Goal: Task Accomplishment & Management: Complete application form

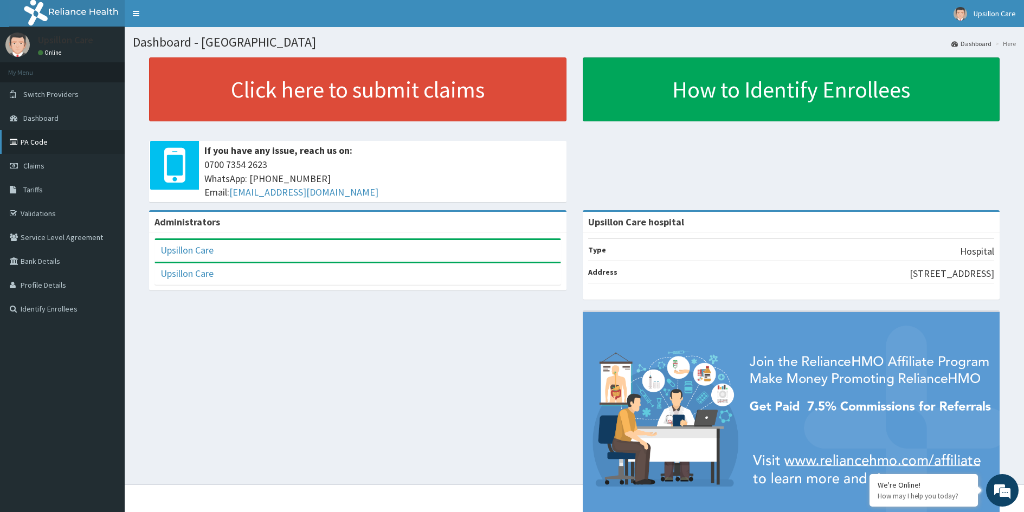
click at [91, 140] on link "PA Code" at bounding box center [62, 142] width 125 height 24
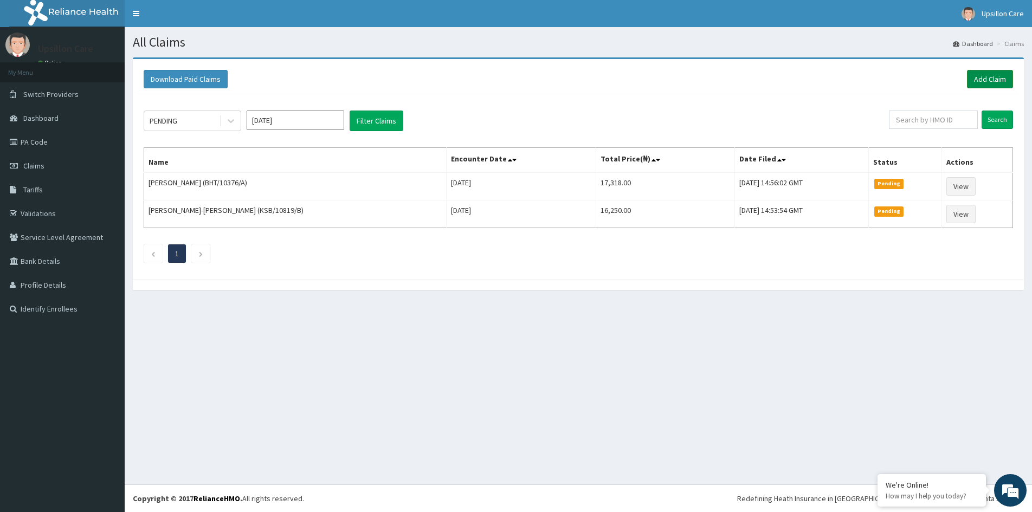
click at [1006, 80] on link "Add Claim" at bounding box center [990, 79] width 46 height 18
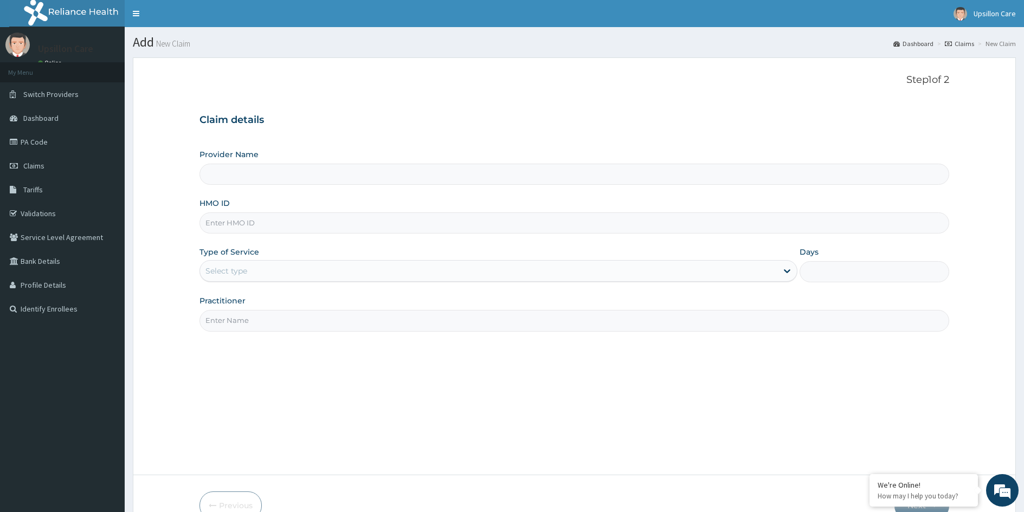
click at [242, 220] on input "HMO ID" at bounding box center [574, 222] width 750 height 21
type input "Upsillon Care hospital"
paste input "KCG/10012/A"
type input "KCG/10012/A"
click at [212, 268] on div "Select type" at bounding box center [226, 271] width 42 height 11
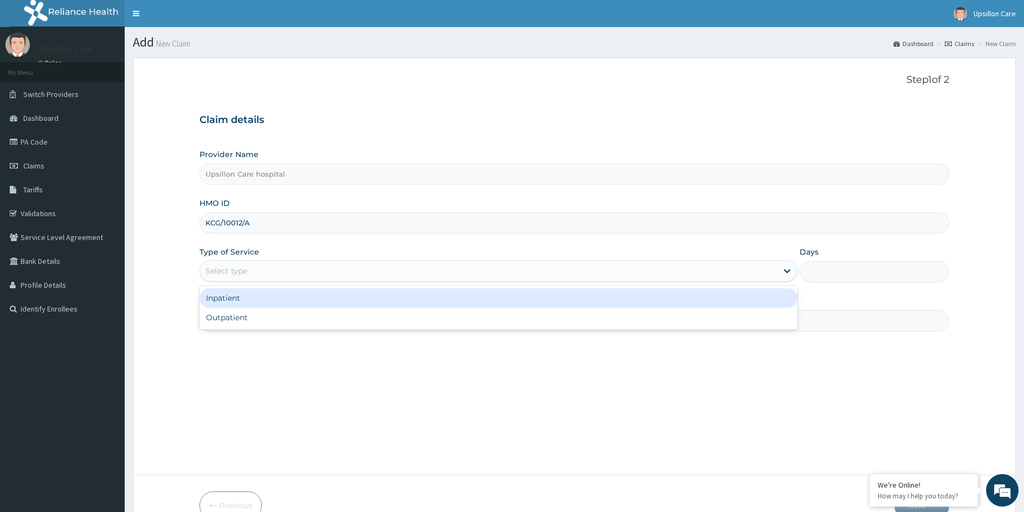
click at [229, 299] on div "Inpatient" at bounding box center [498, 298] width 598 height 20
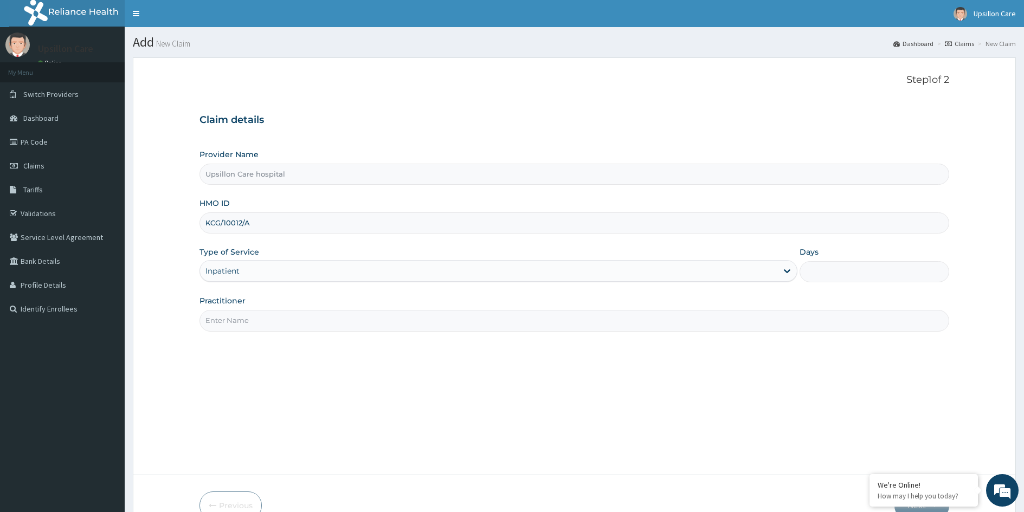
drag, startPoint x: 231, startPoint y: 316, endPoint x: 232, endPoint y: 322, distance: 6.1
click at [231, 316] on input "Practitioner" at bounding box center [574, 320] width 750 height 21
type input "[PERSON_NAME]"
click at [837, 263] on input "Days" at bounding box center [874, 271] width 150 height 21
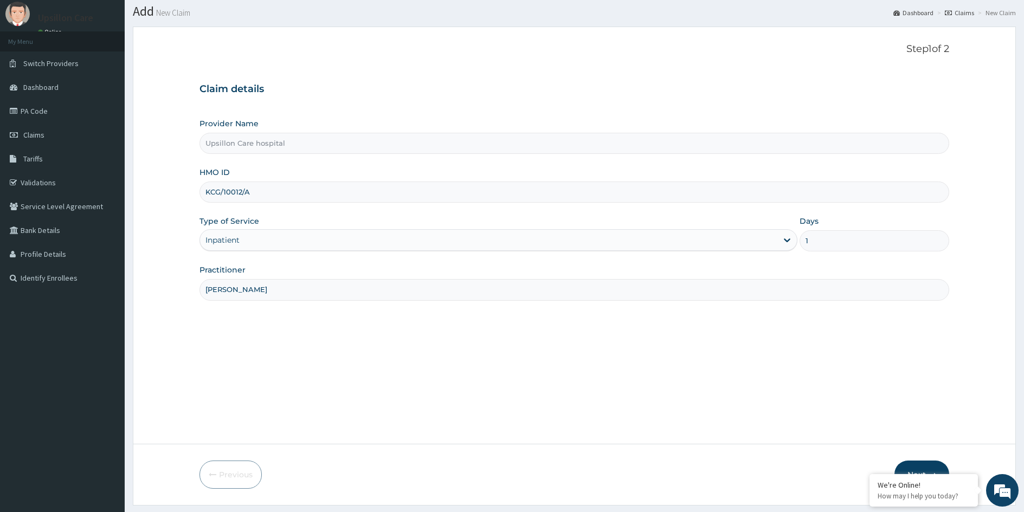
scroll to position [60, 0]
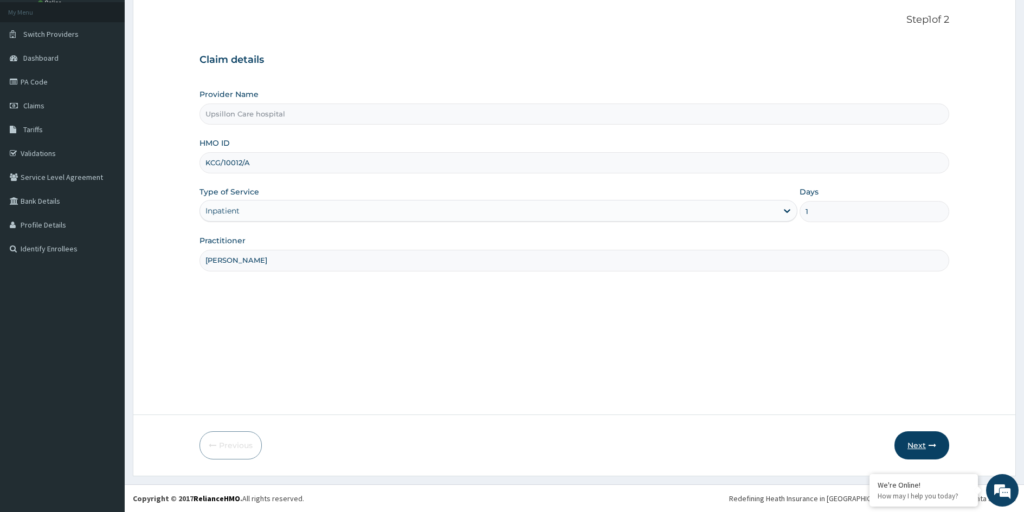
type input "1"
click at [923, 436] on button "Next" at bounding box center [921, 445] width 55 height 28
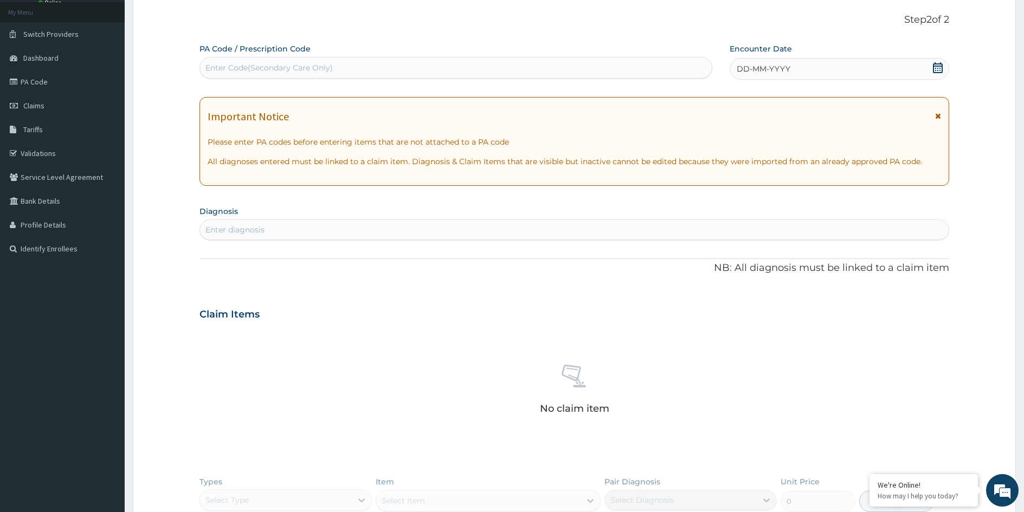
click at [262, 53] on label "PA Code / Prescription Code" at bounding box center [254, 48] width 111 height 11
click at [260, 60] on div "Enter Code(Secondary Care Only)" at bounding box center [456, 67] width 512 height 17
paste input "PA/54BD27"
type input "PA/54BD27"
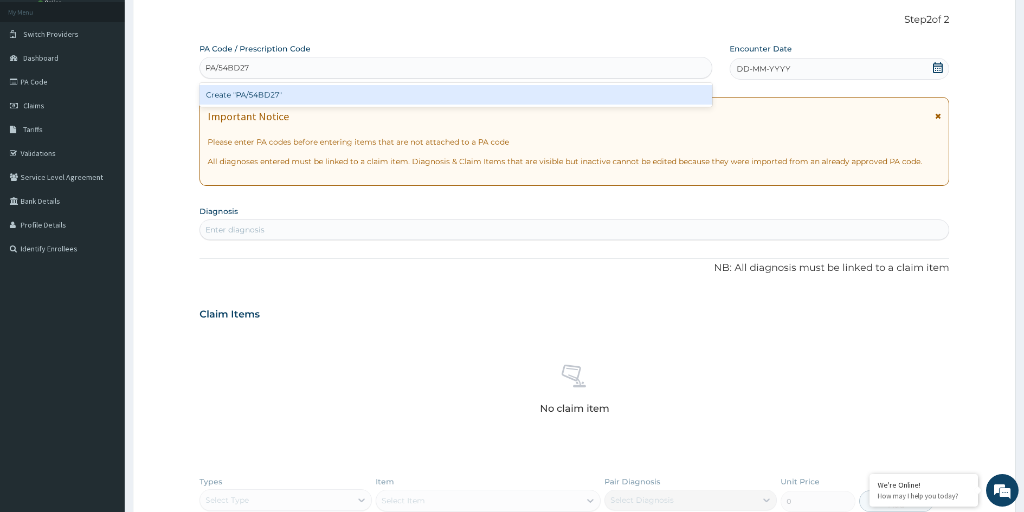
click at [261, 97] on div "Create "PA/54BD27"" at bounding box center [455, 95] width 513 height 20
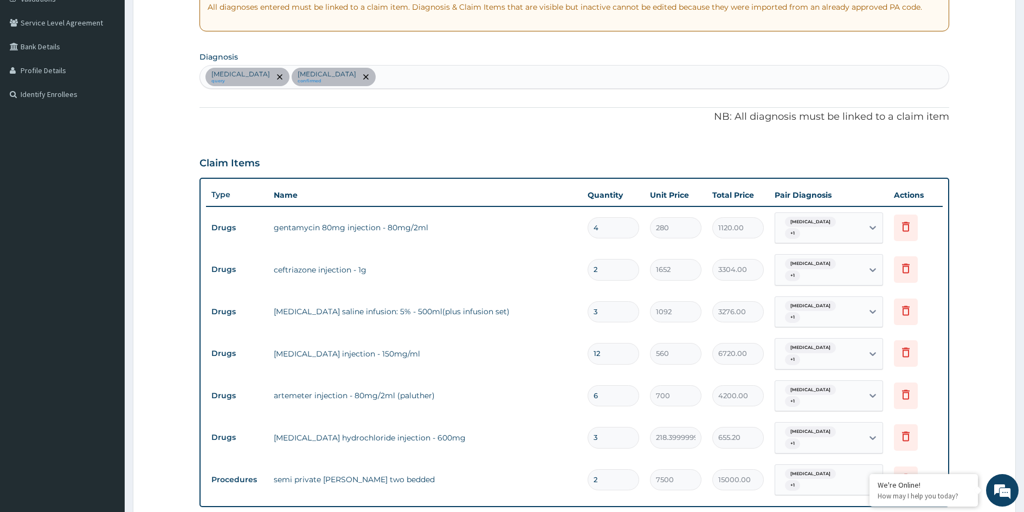
scroll to position [0, 0]
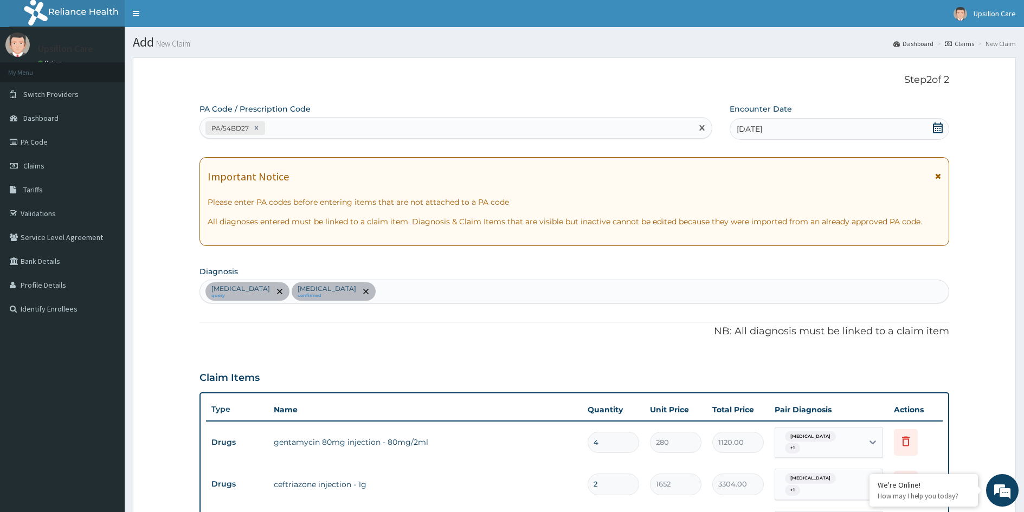
click at [300, 118] on div "PA/54BD27" at bounding box center [455, 128] width 513 height 22
paste input "PA/737A6B"
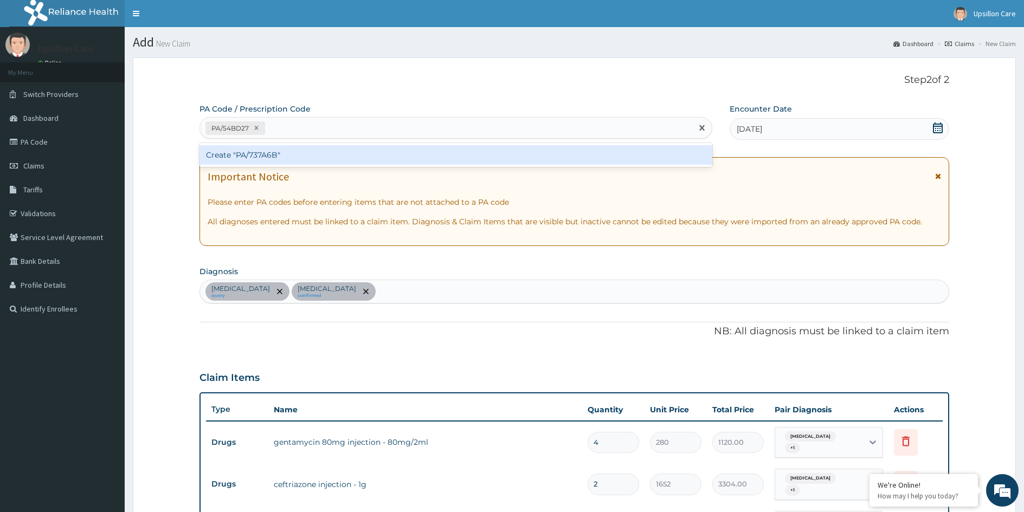
type input "PA/737A6B"
click at [315, 155] on div "Create "PA/737A6B"" at bounding box center [455, 155] width 513 height 20
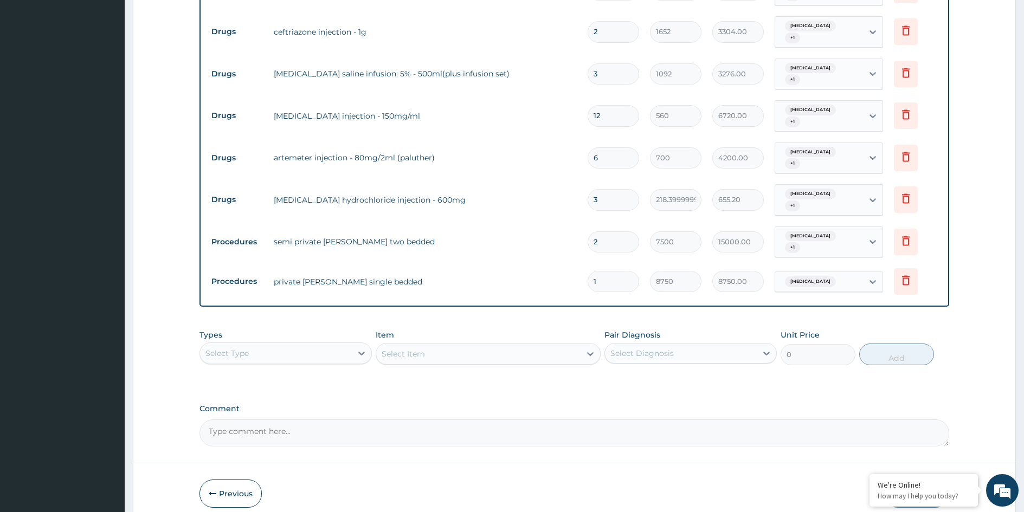
scroll to position [492, 0]
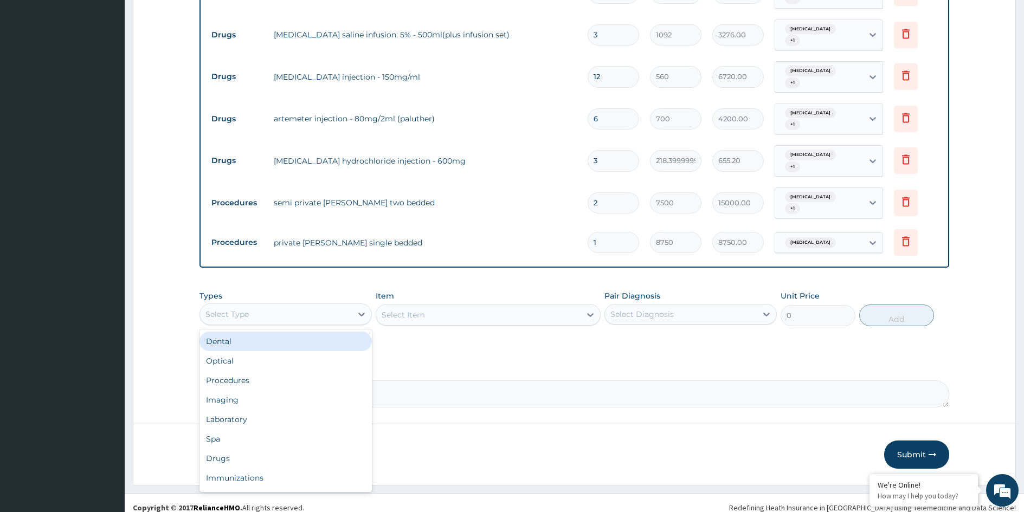
click at [343, 312] on div "Select Type" at bounding box center [276, 314] width 152 height 17
click at [256, 449] on div "Drugs" at bounding box center [285, 459] width 172 height 20
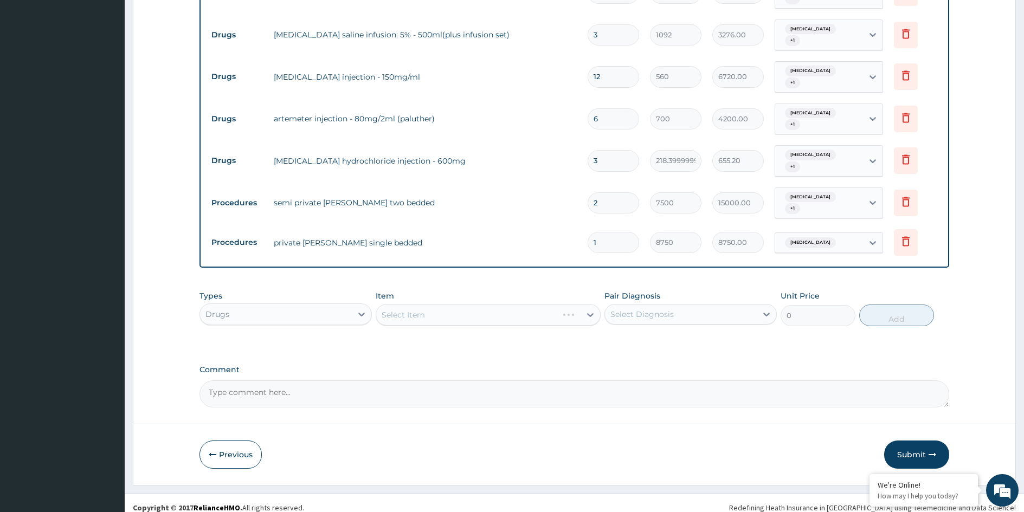
click at [446, 305] on div "Select Item" at bounding box center [488, 315] width 225 height 22
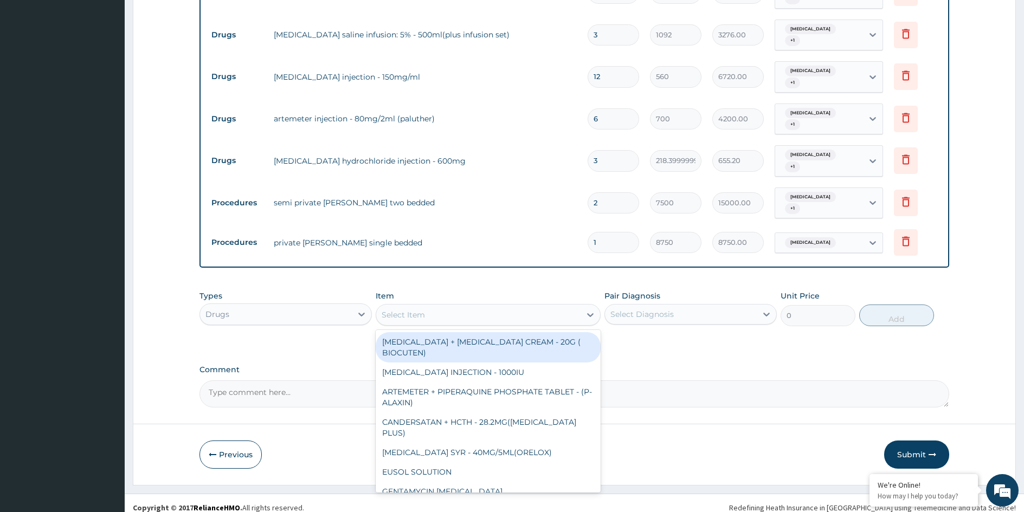
click at [446, 306] on div "Select Item" at bounding box center [478, 314] width 204 height 17
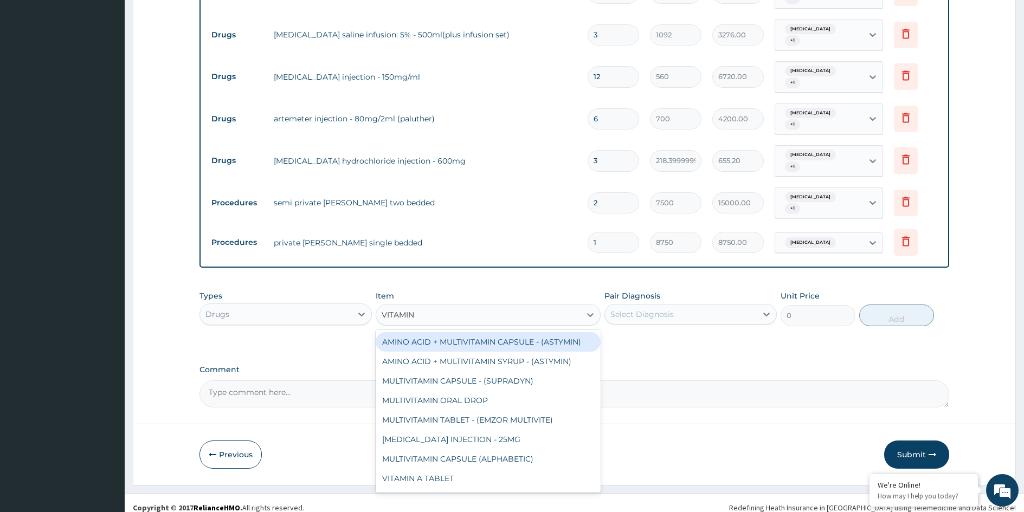
type input "VITAMIN C"
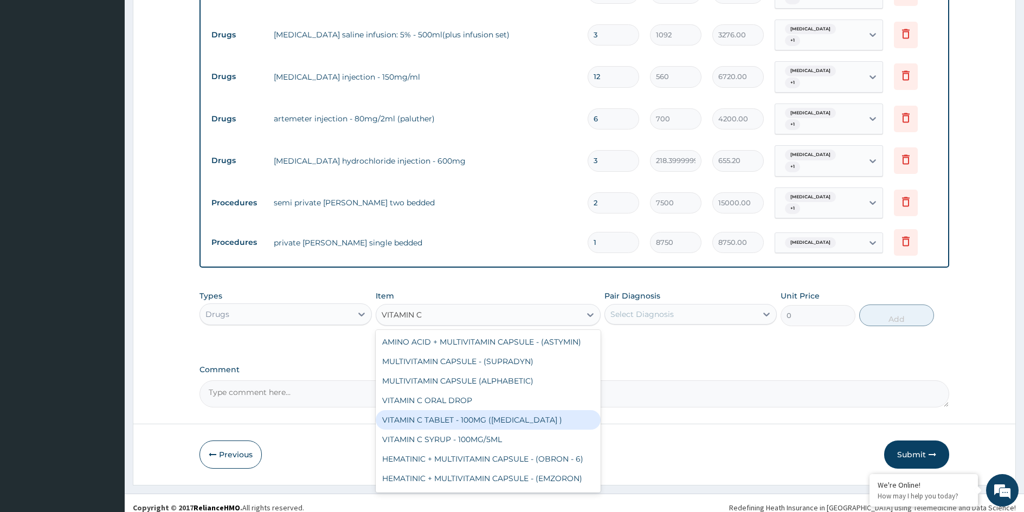
click at [476, 410] on div "VITAMIN C TABLET - 100MG (ASCORBIC ACID )" at bounding box center [488, 420] width 225 height 20
type input "16.799999999999997"
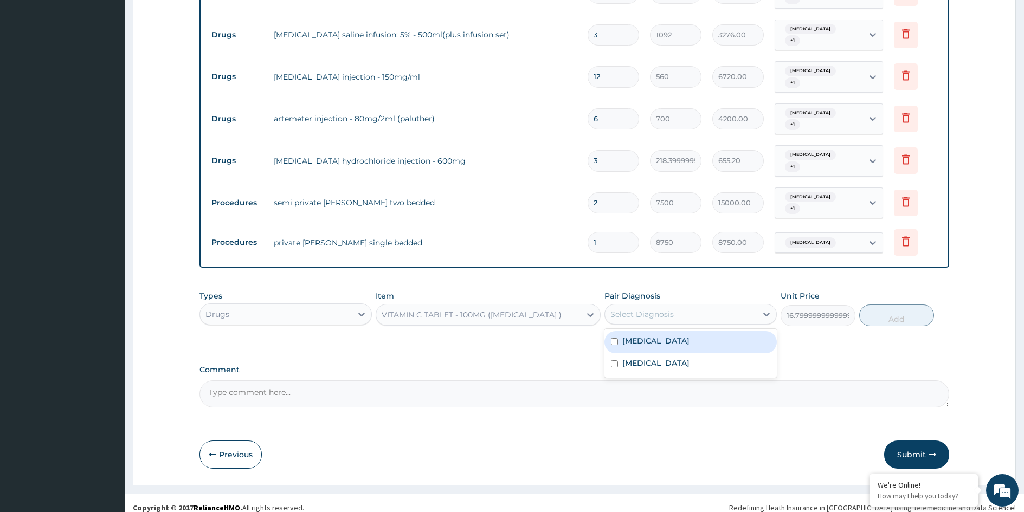
click at [665, 309] on div "Select Diagnosis" at bounding box center [641, 314] width 63 height 11
click at [664, 335] on label "Upper respiratory infection" at bounding box center [655, 340] width 67 height 11
checkbox input "true"
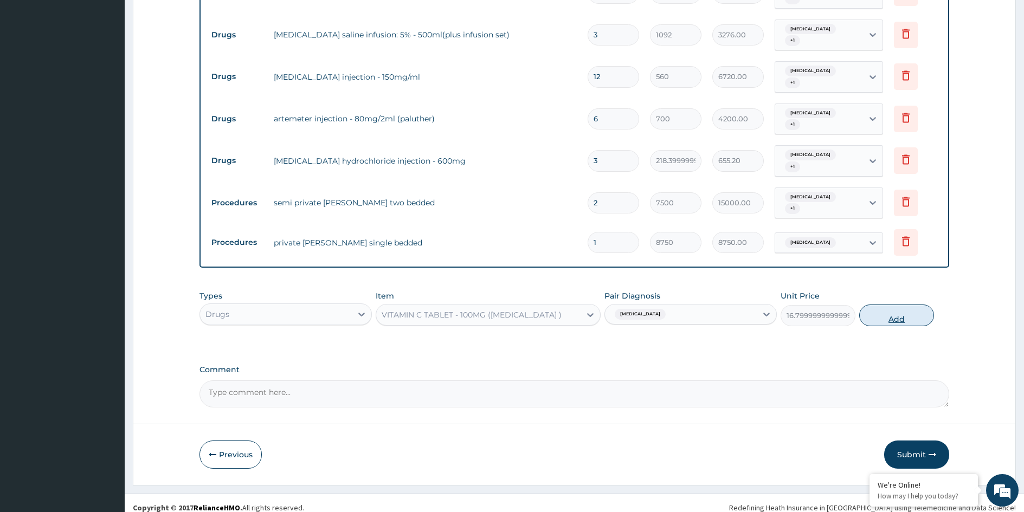
click at [888, 307] on button "Add" at bounding box center [896, 316] width 75 height 22
type input "0"
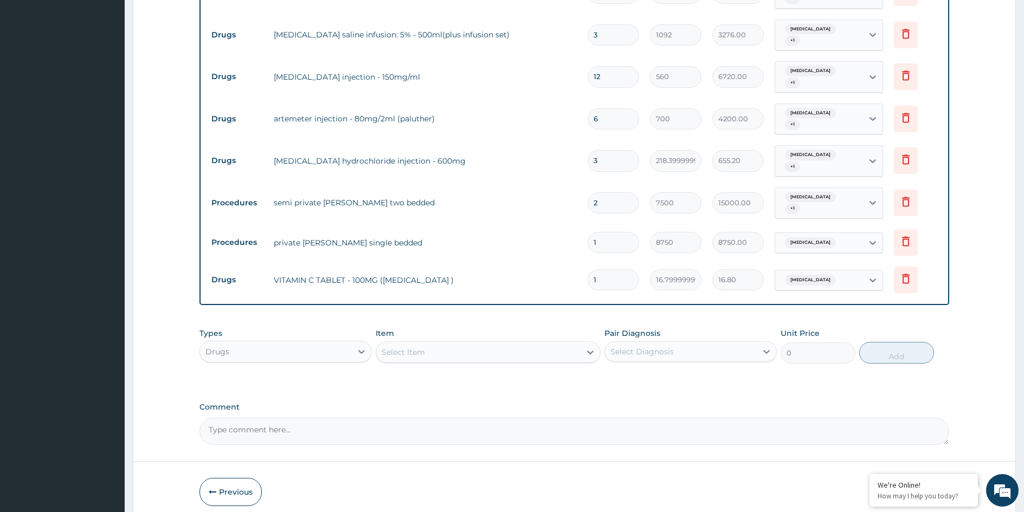
type input "0.00"
type input "3"
type input "50.40"
type input "30"
type input "504.00"
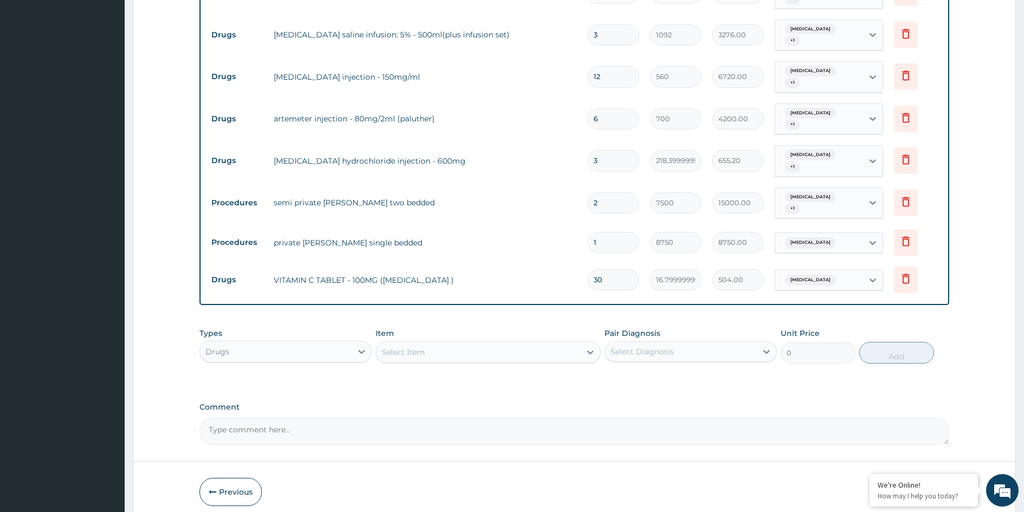
type input "30"
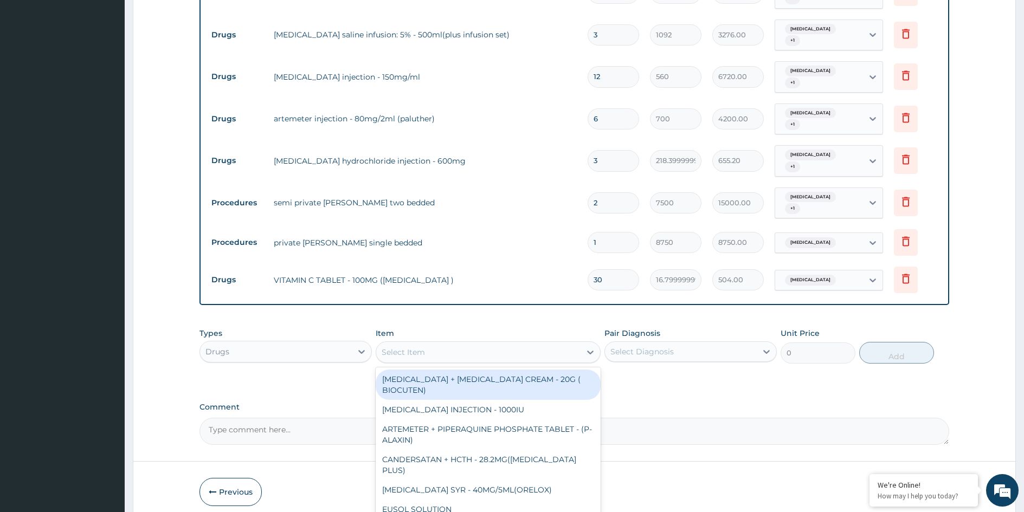
click at [391, 347] on div "Select Item" at bounding box center [403, 352] width 43 height 11
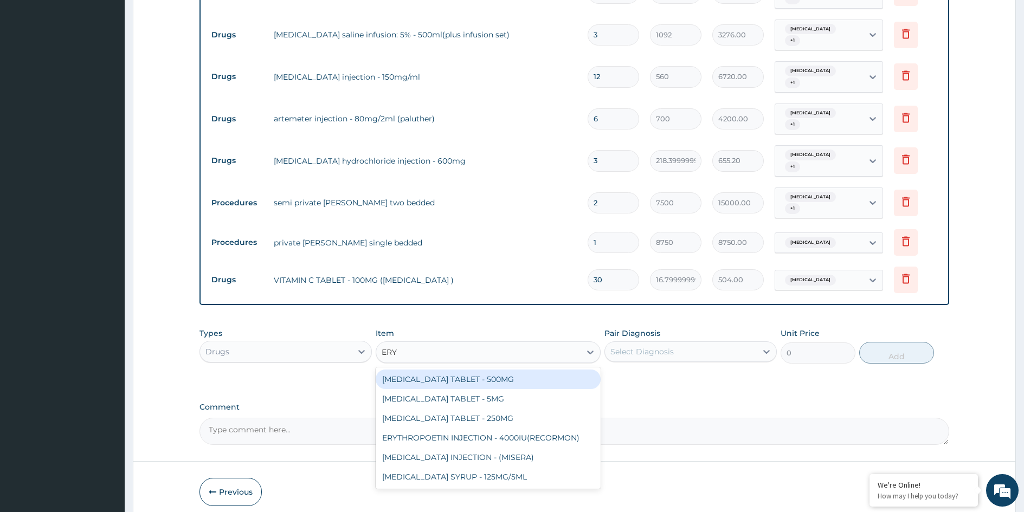
type input "ERYT"
click at [479, 377] on div "ERYTHROMYCIN TABLET - 500MG" at bounding box center [488, 380] width 225 height 20
type input "140"
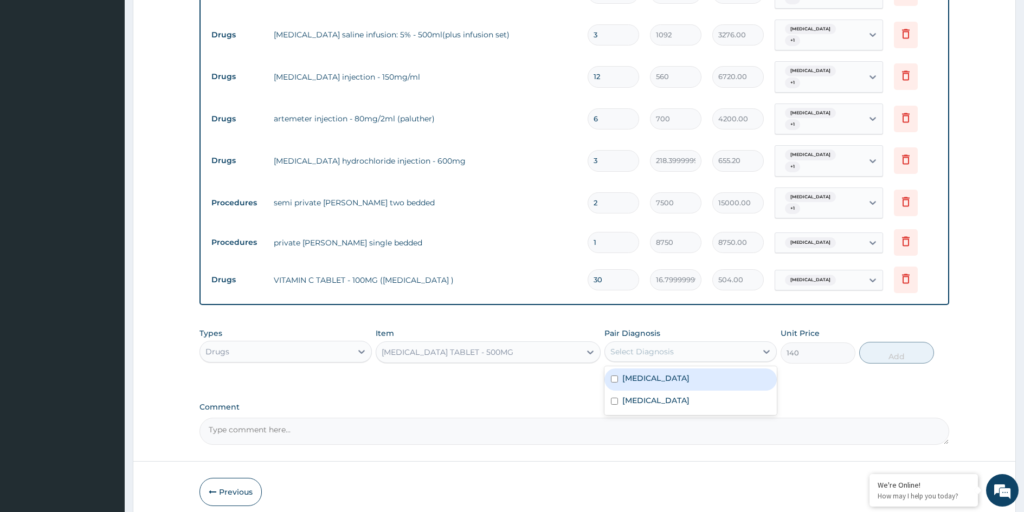
click at [649, 346] on div "Select Diagnosis" at bounding box center [641, 351] width 63 height 11
click at [663, 373] on label "Upper respiratory infection" at bounding box center [655, 378] width 67 height 11
checkbox input "true"
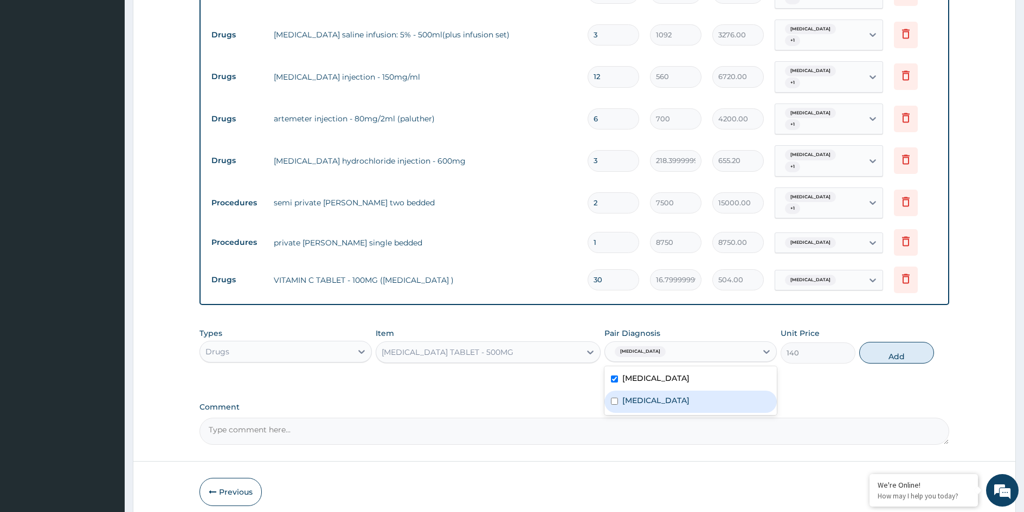
click at [666, 393] on div "Malaria" at bounding box center [690, 402] width 172 height 22
checkbox input "true"
click at [892, 343] on button "Add" at bounding box center [896, 353] width 75 height 22
type input "0"
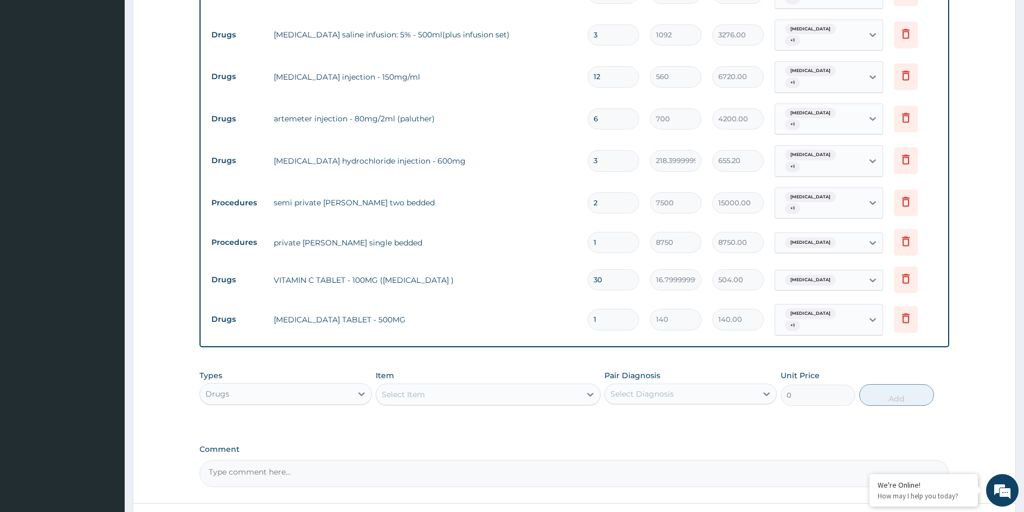
type input "0.00"
type input "2"
type input "280.00"
type input "20"
type input "2800.00"
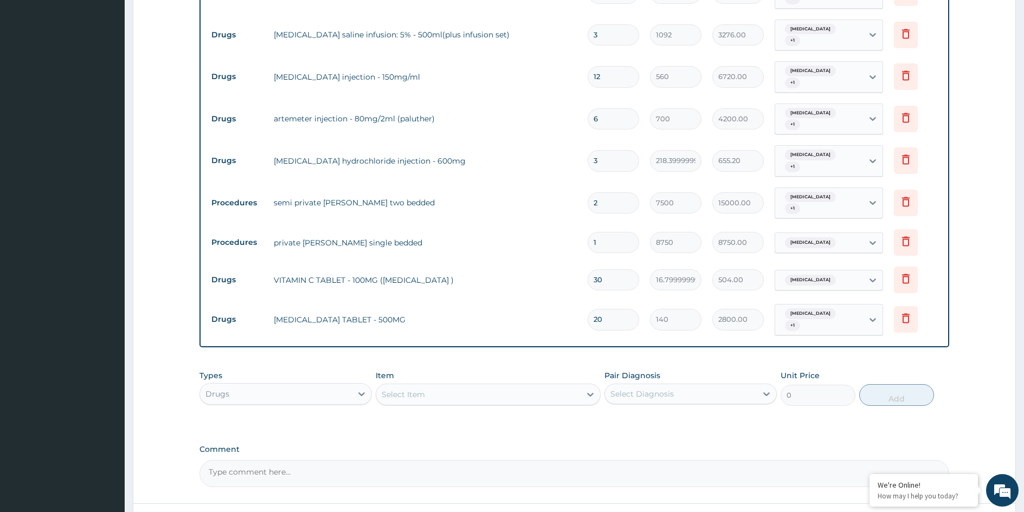
type input "20"
click at [480, 386] on div "Select Item" at bounding box center [478, 394] width 204 height 17
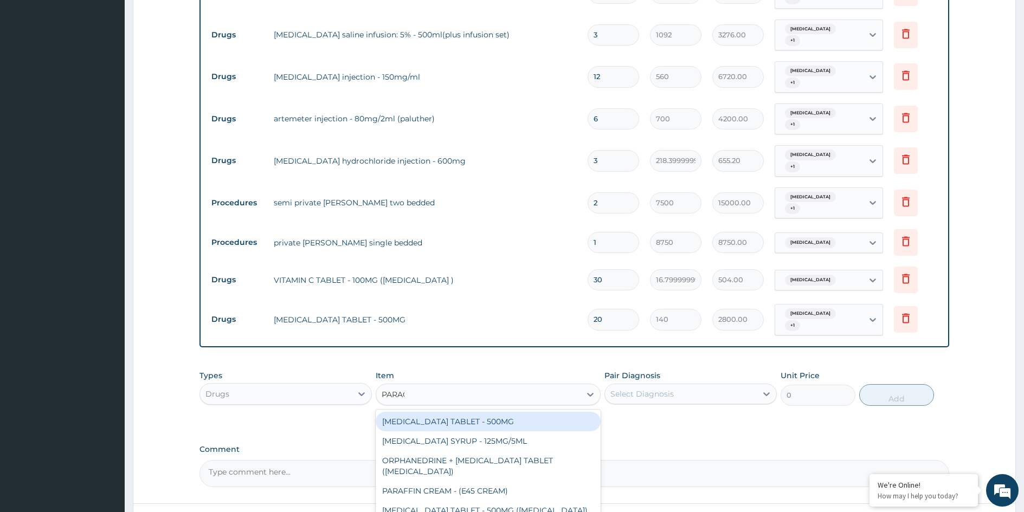
type input "PARACE"
click at [499, 419] on div "PARACETAMOL TABLET - 500MG" at bounding box center [488, 422] width 225 height 20
type input "33.599999999999994"
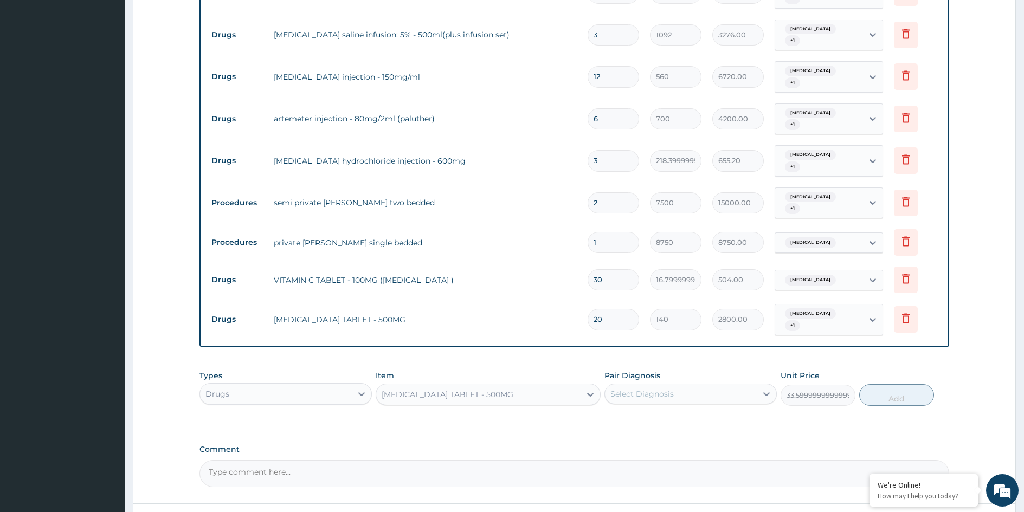
click at [707, 385] on div "Select Diagnosis" at bounding box center [681, 393] width 152 height 17
click at [689, 415] on label "Upper respiratory infection" at bounding box center [655, 420] width 67 height 11
checkbox input "true"
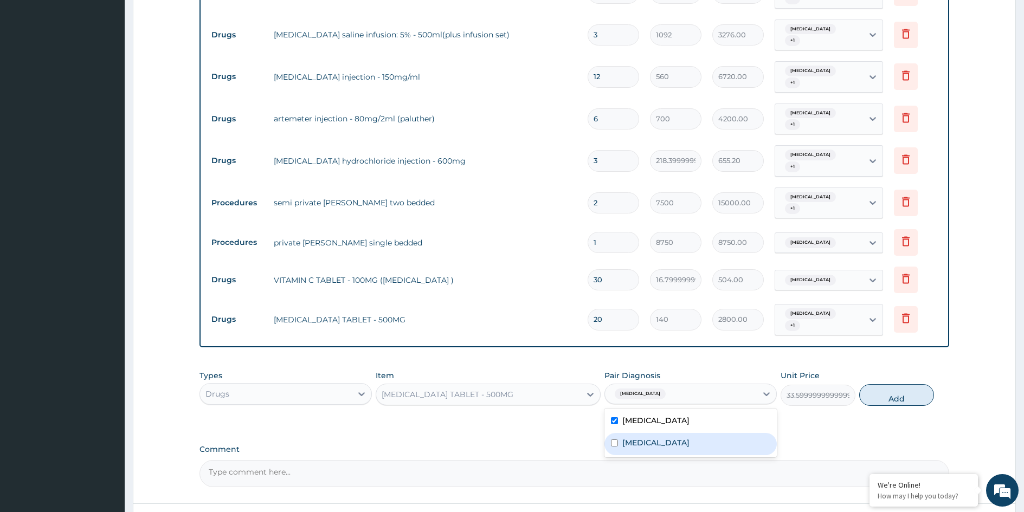
click at [683, 433] on div "Malaria" at bounding box center [690, 444] width 172 height 22
checkbox input "true"
click at [892, 385] on button "Add" at bounding box center [896, 395] width 75 height 22
type input "0"
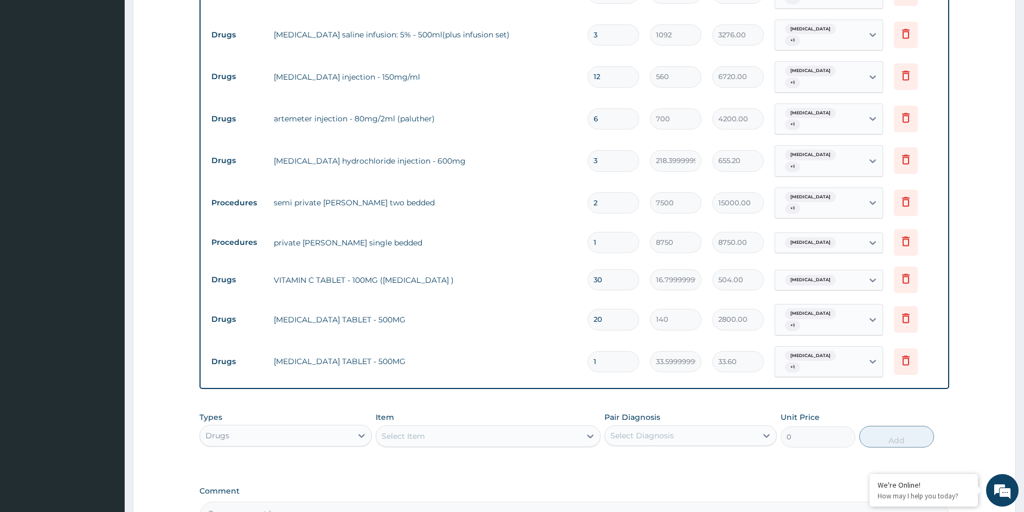
type input "18"
type input "604.80"
type input "18"
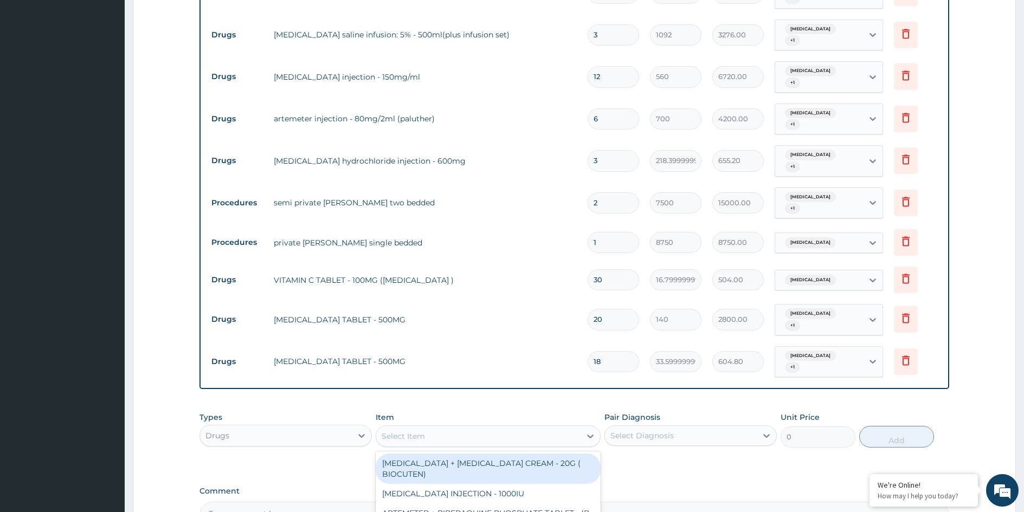
click at [424, 428] on div "Select Item" at bounding box center [478, 436] width 204 height 17
type input "ARTE"
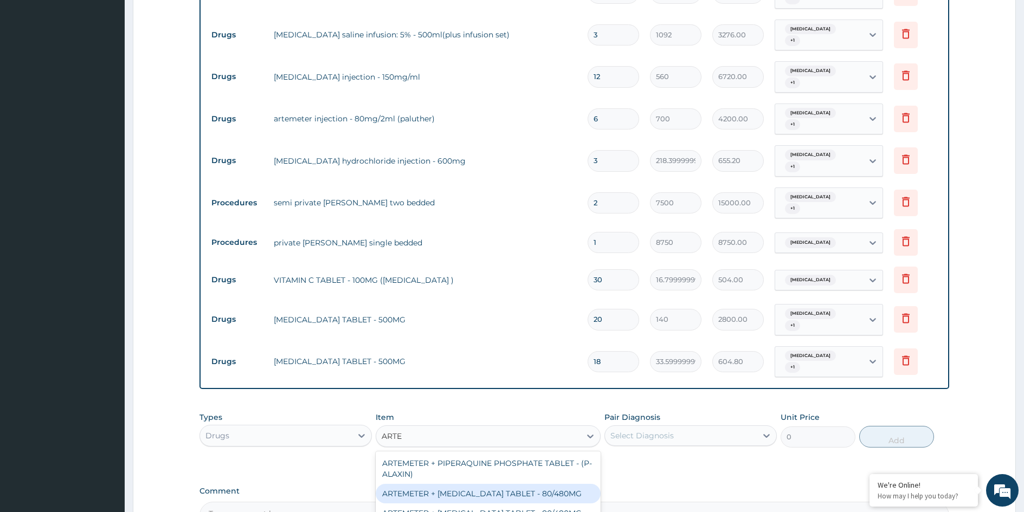
click at [530, 485] on div "ARTEMETER + LUMEFANTRINE TABLET - 80/480MG" at bounding box center [488, 494] width 225 height 20
type input "364"
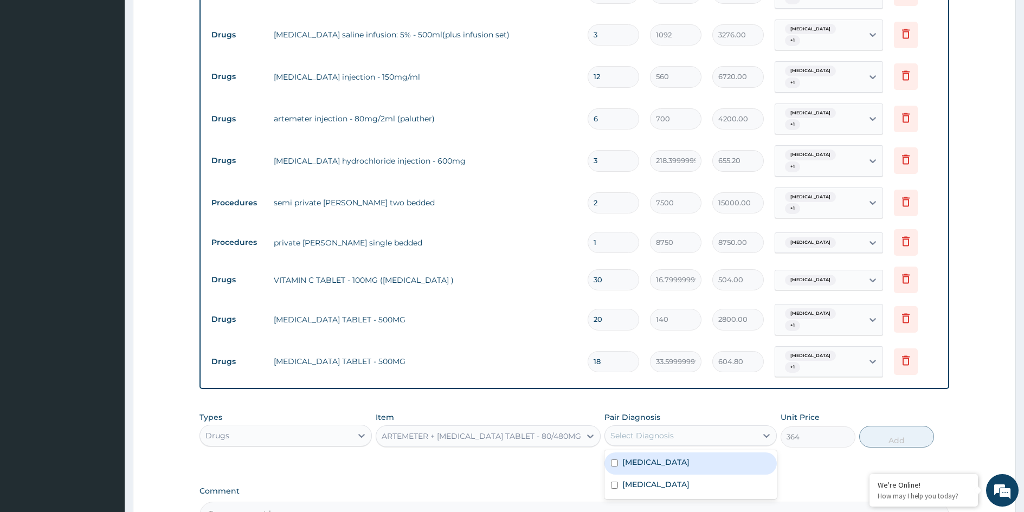
click at [676, 427] on div "Select Diagnosis" at bounding box center [681, 435] width 152 height 17
click at [666, 475] on div "Malaria" at bounding box center [690, 486] width 172 height 22
checkbox input "true"
click at [676, 457] on label "Upper respiratory infection" at bounding box center [655, 462] width 67 height 11
checkbox input "true"
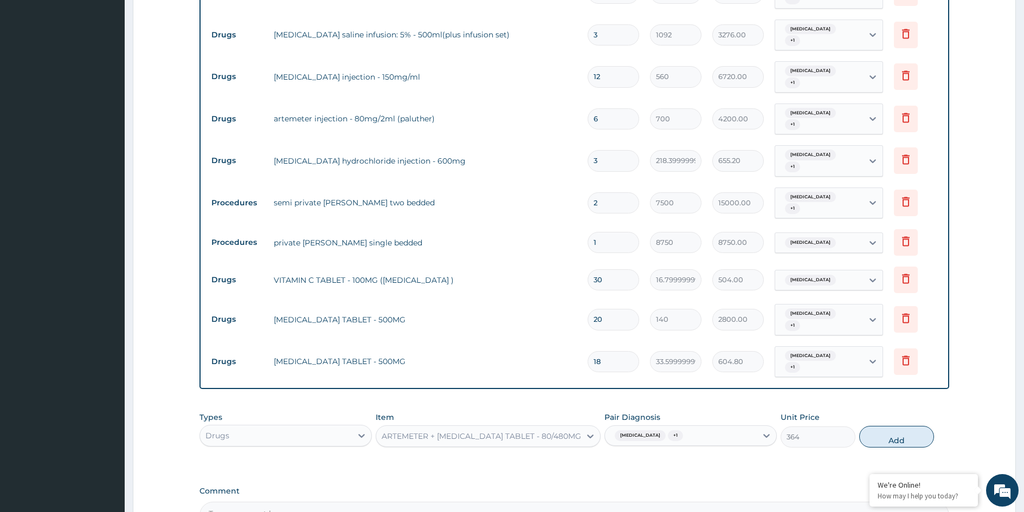
drag, startPoint x: 901, startPoint y: 421, endPoint x: 839, endPoint y: 417, distance: 61.9
click at [901, 426] on button "Add" at bounding box center [896, 437] width 75 height 22
type input "0"
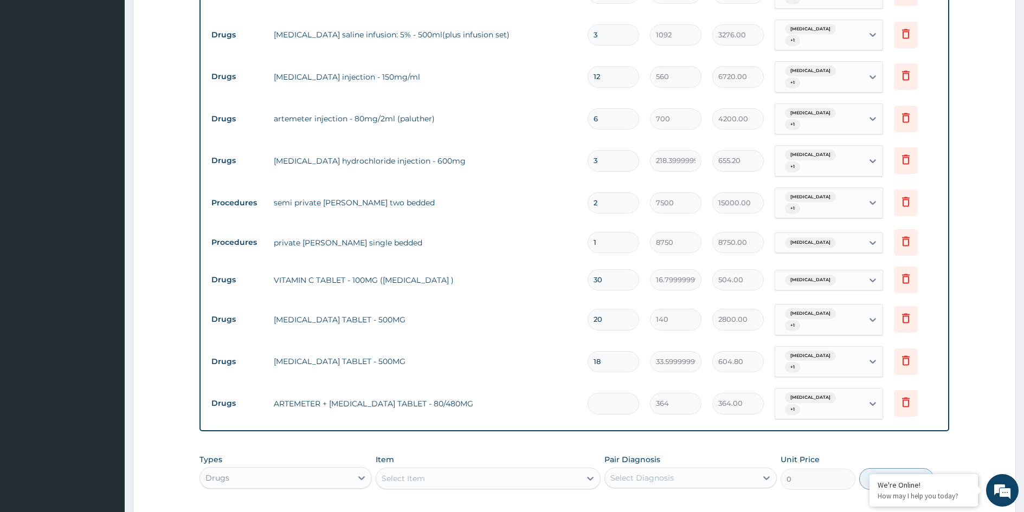
type input "0.00"
type input "6"
type input "2184.00"
type input "6"
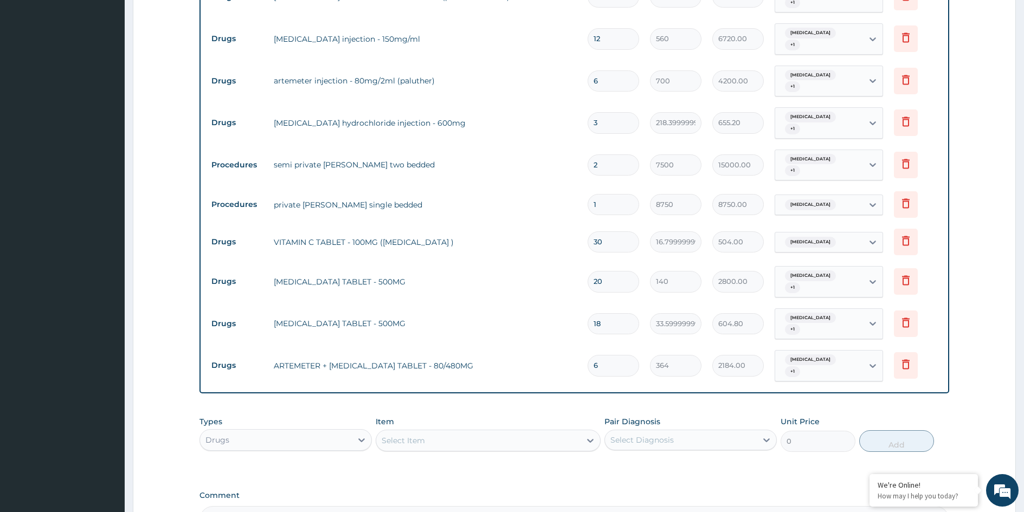
scroll to position [546, 0]
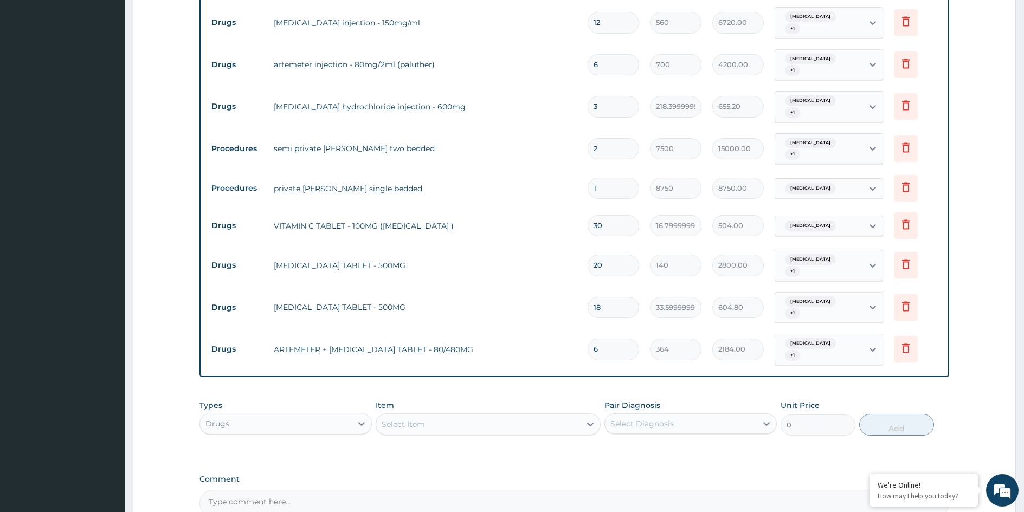
click at [538, 416] on div "Select Item" at bounding box center [478, 424] width 204 height 17
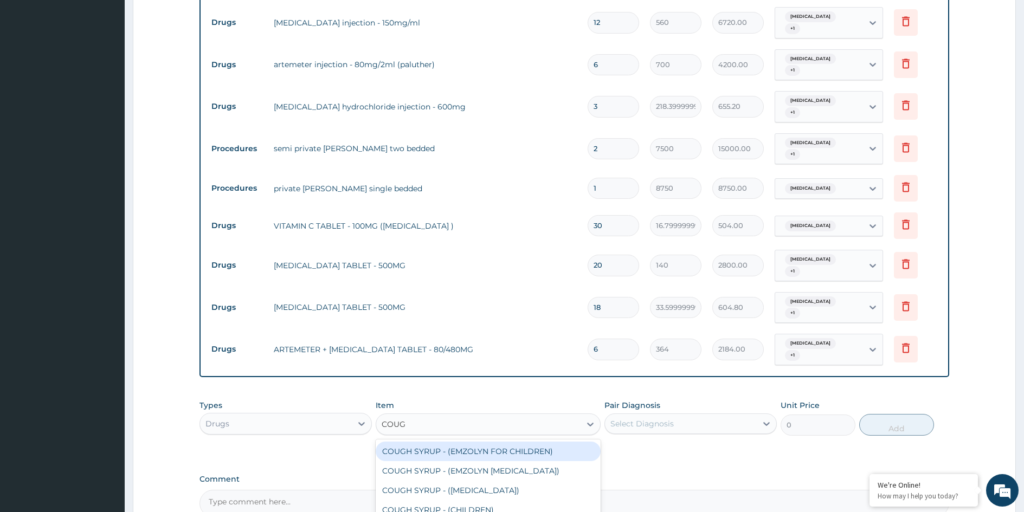
type input "COUGH"
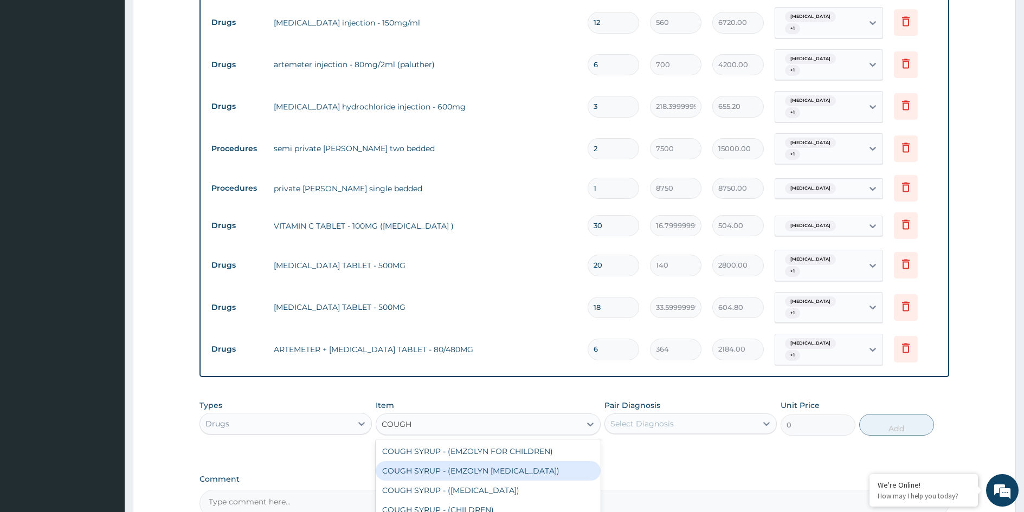
click at [546, 461] on div "COUGH SYRUP - (EMZOLYN EXPECTORANT)" at bounding box center [488, 471] width 225 height 20
type input "1120"
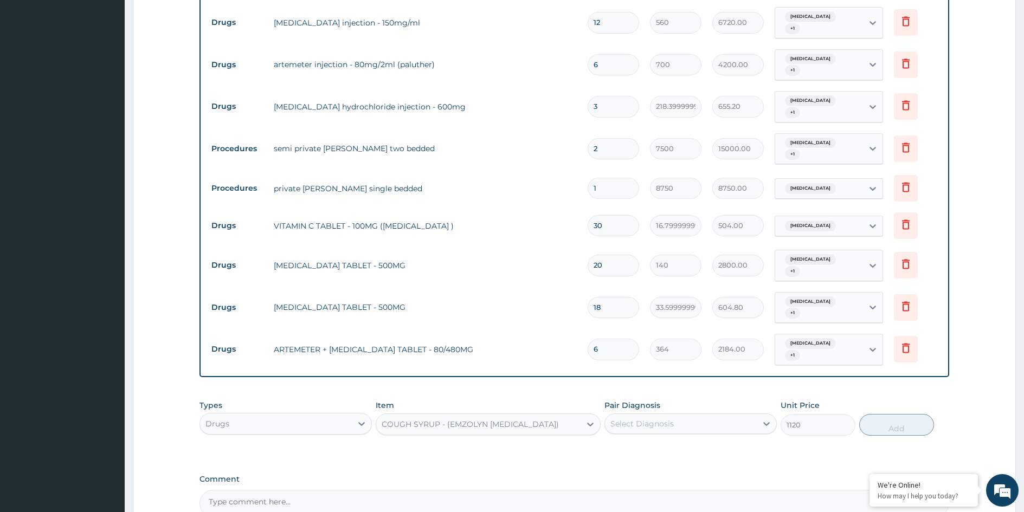
click at [634, 418] on div "Select Diagnosis" at bounding box center [641, 423] width 63 height 11
drag, startPoint x: 641, startPoint y: 431, endPoint x: 648, endPoint y: 449, distance: 19.4
click at [643, 445] on label "Upper respiratory infection" at bounding box center [655, 450] width 67 height 11
checkbox input "true"
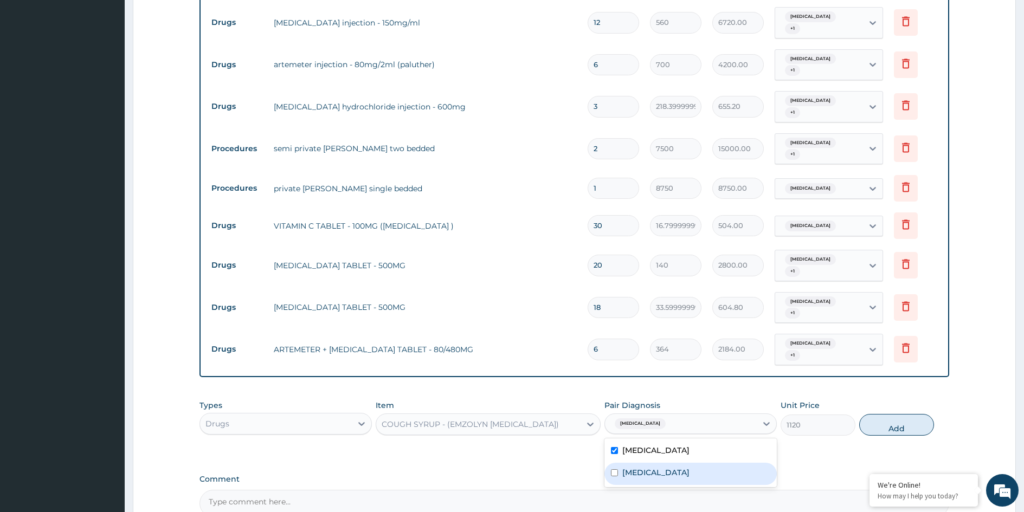
click at [649, 467] on label "Malaria" at bounding box center [655, 472] width 67 height 11
checkbox input "true"
click at [874, 414] on button "Add" at bounding box center [896, 425] width 75 height 22
type input "0"
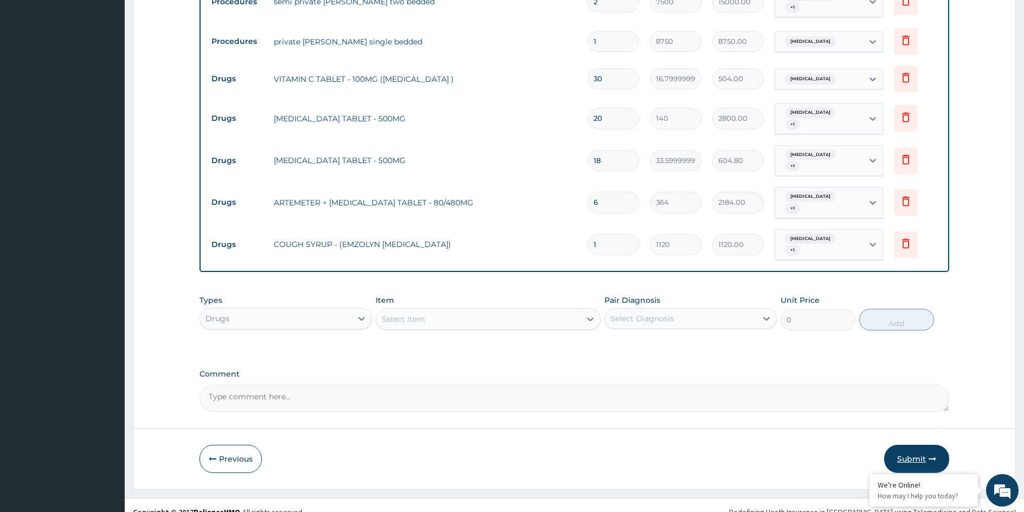
click at [915, 445] on button "Submit" at bounding box center [916, 459] width 65 height 28
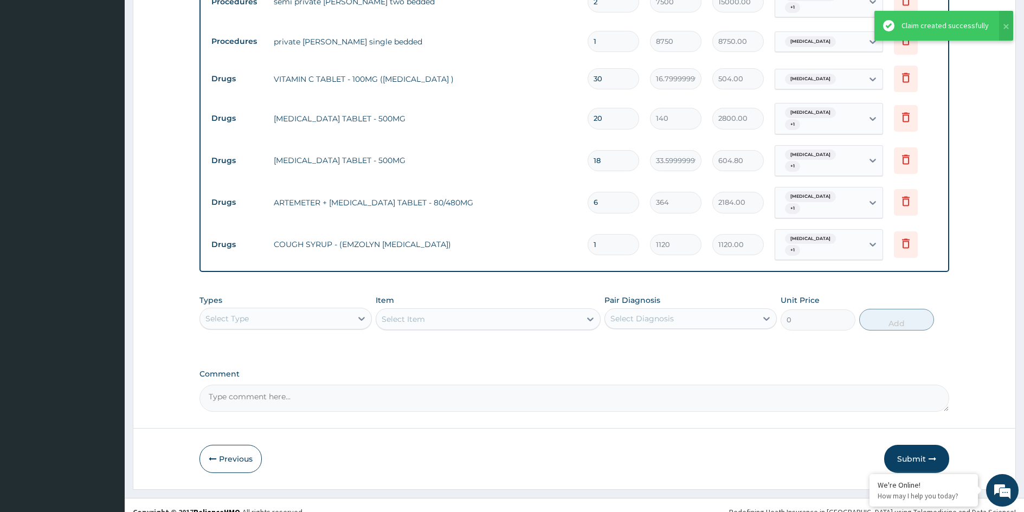
scroll to position [692, 0]
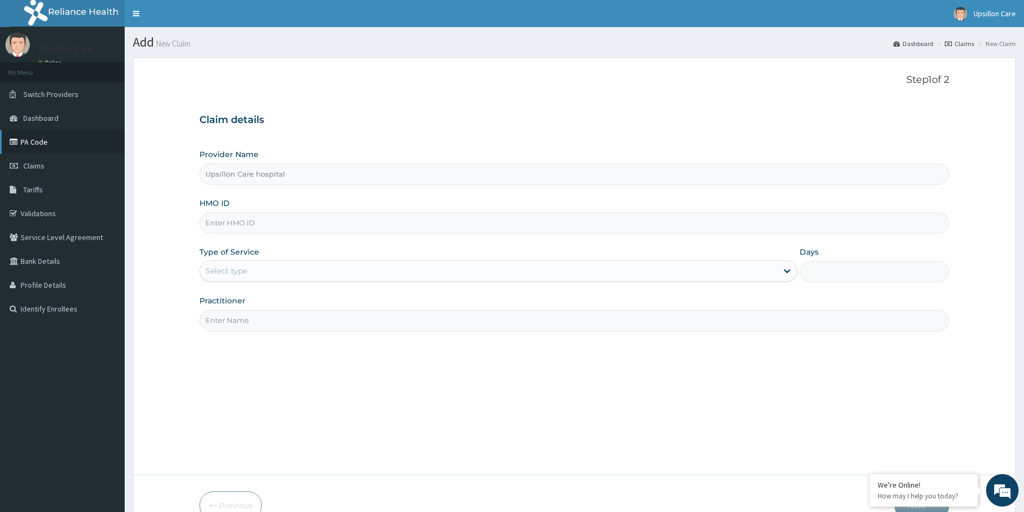
click at [56, 146] on link "PA Code" at bounding box center [62, 142] width 125 height 24
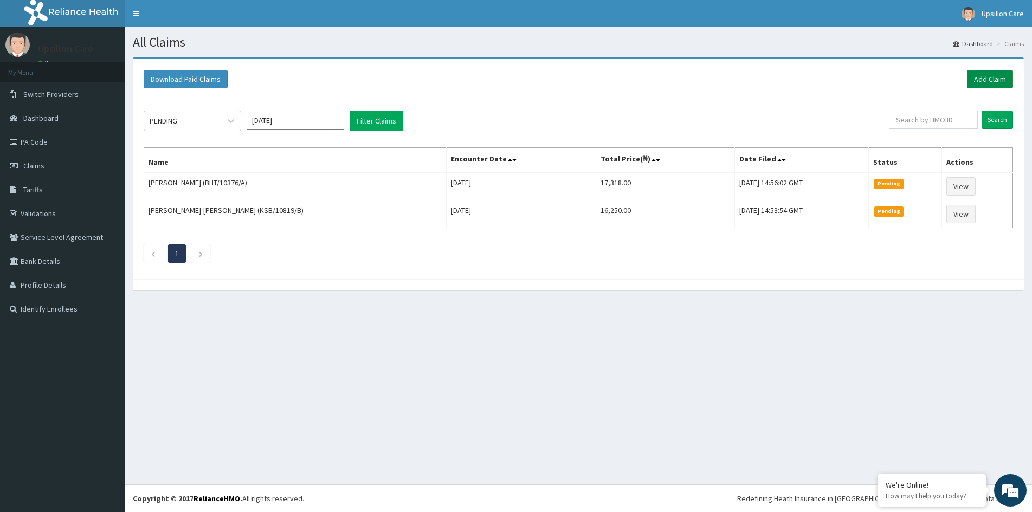
click at [1002, 78] on link "Add Claim" at bounding box center [990, 79] width 46 height 18
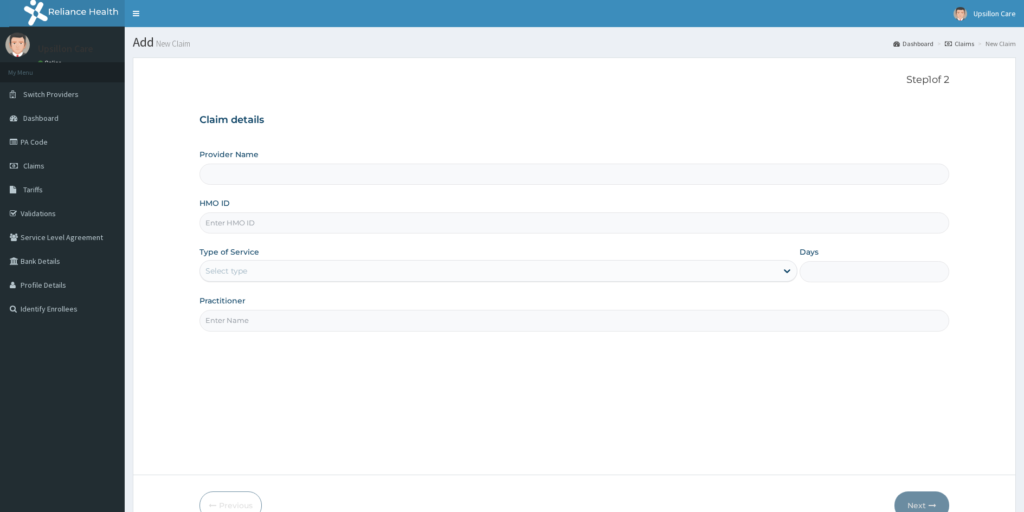
click at [236, 223] on input "HMO ID" at bounding box center [574, 222] width 750 height 21
type input "Upsillon Care hospital"
paste input "CCG/10060/A"
type input "CCG/10060/A"
click at [233, 277] on div "Select type" at bounding box center [488, 270] width 577 height 17
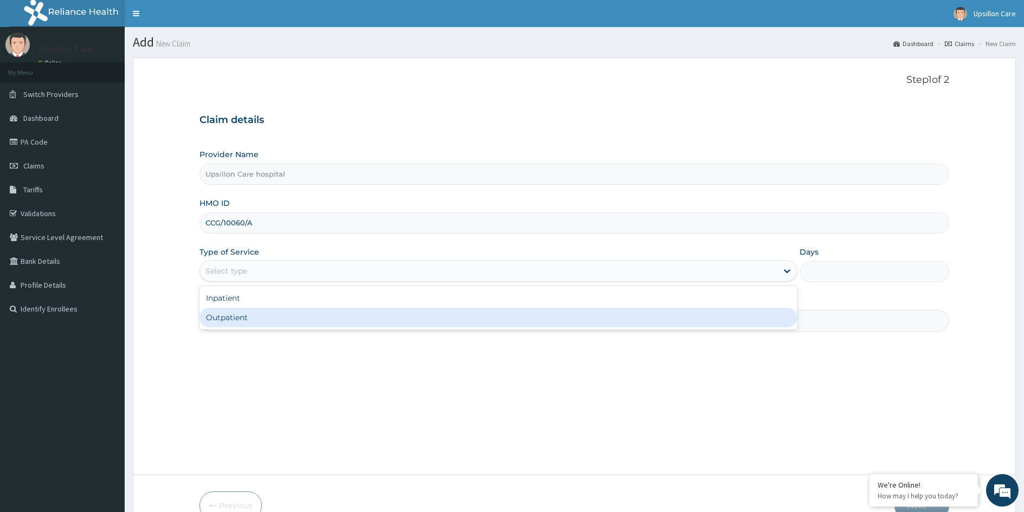
click at [238, 314] on div "Outpatient" at bounding box center [498, 318] width 598 height 20
type input "1"
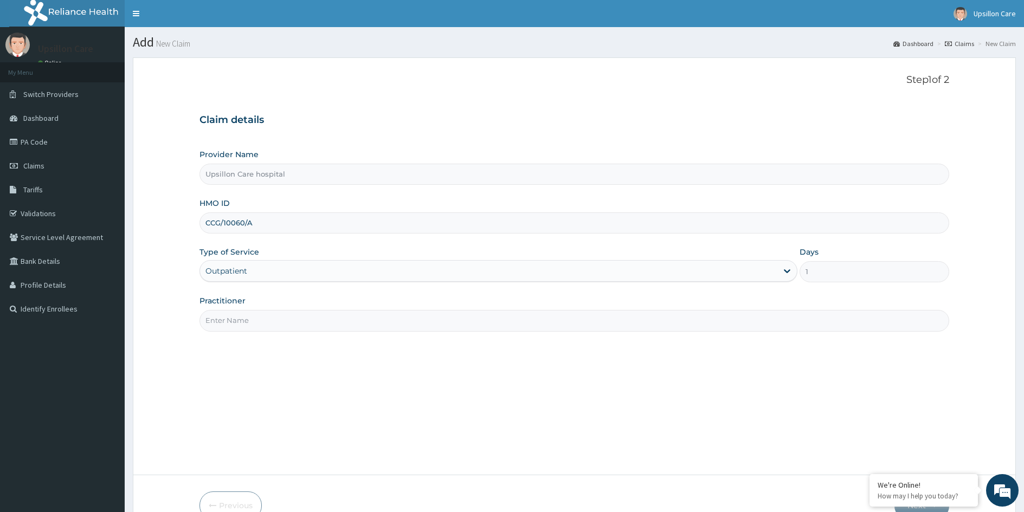
click at [238, 314] on input "Practitioner" at bounding box center [574, 320] width 750 height 21
type input "[PERSON_NAME]"
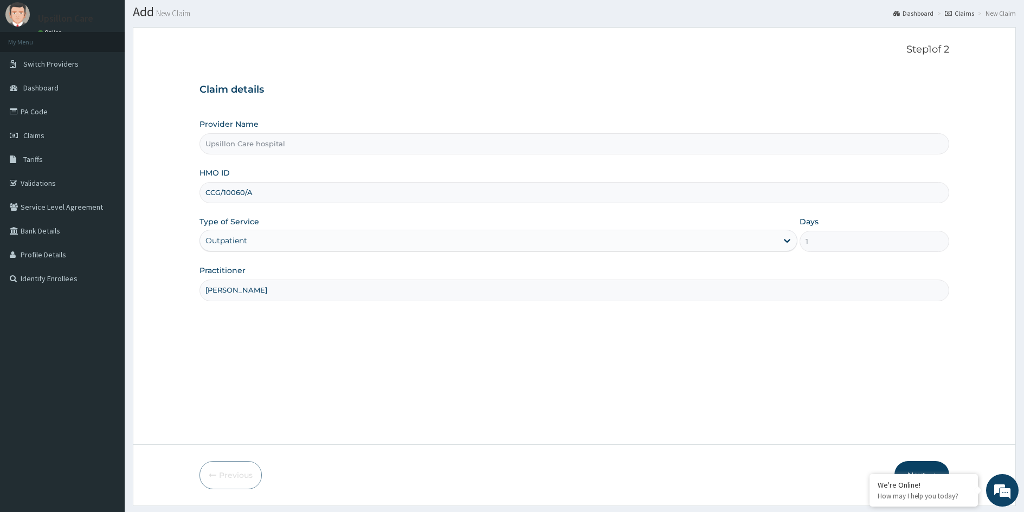
scroll to position [60, 0]
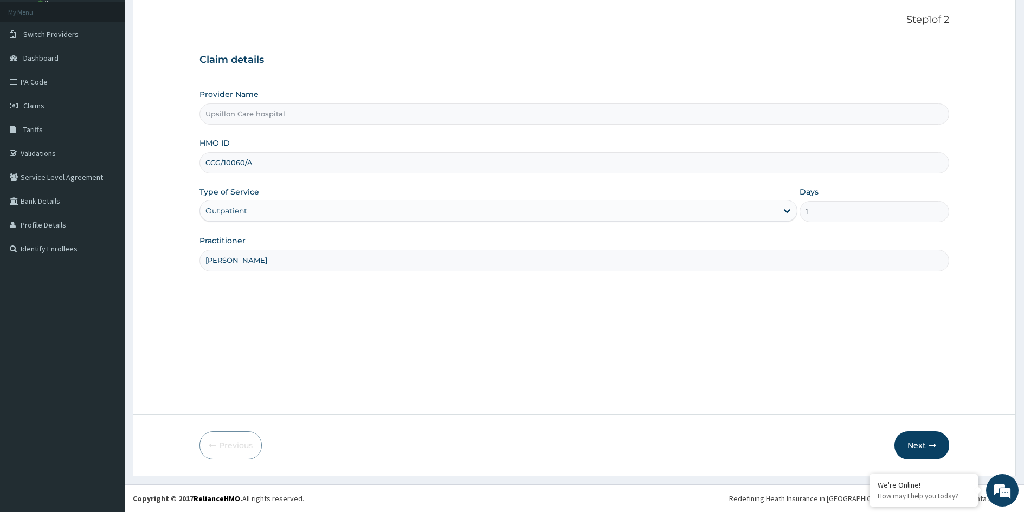
click at [926, 448] on button "Next" at bounding box center [921, 445] width 55 height 28
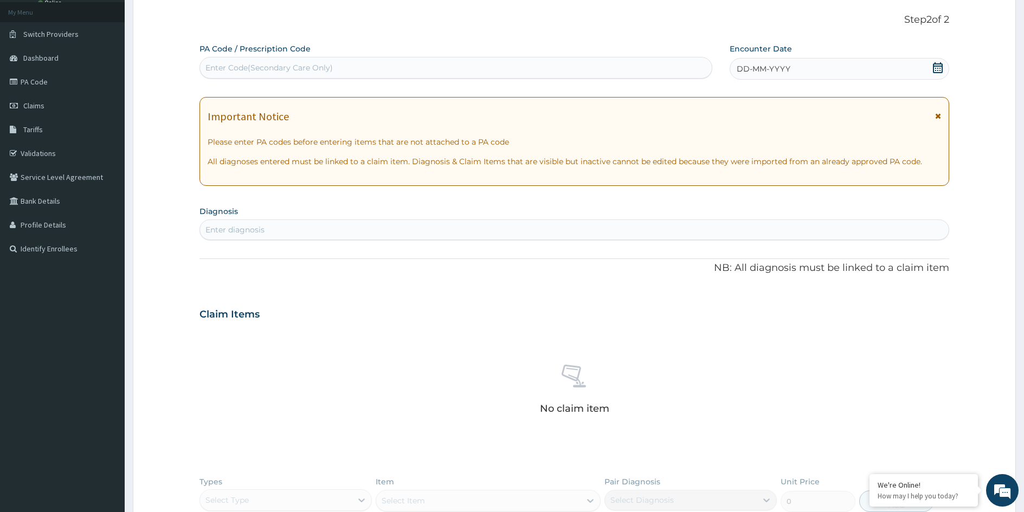
click at [234, 70] on div "Enter Code(Secondary Care Only)" at bounding box center [268, 67] width 127 height 11
paste input "PA/EA531B"
type input "PA/EA531B"
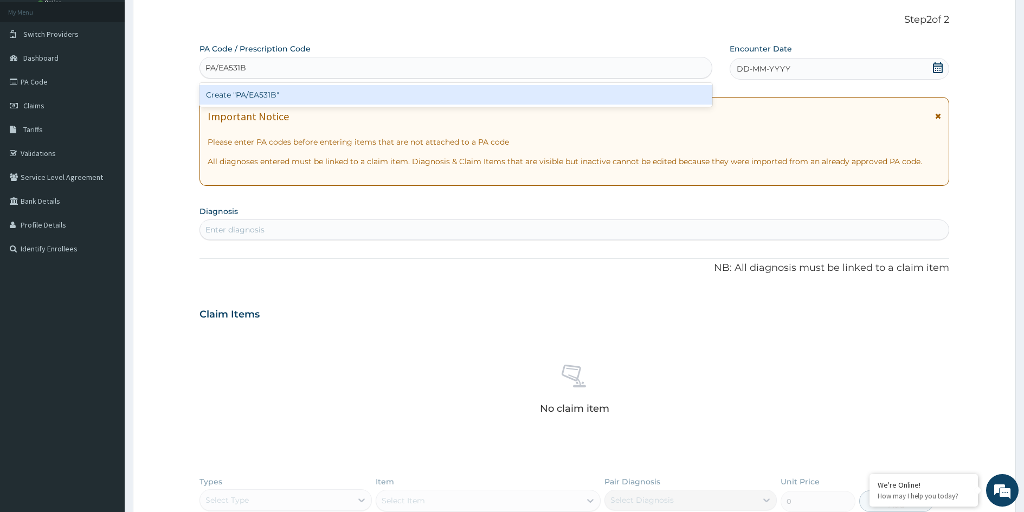
click at [270, 94] on div "Create "PA/EA531B"" at bounding box center [455, 95] width 513 height 20
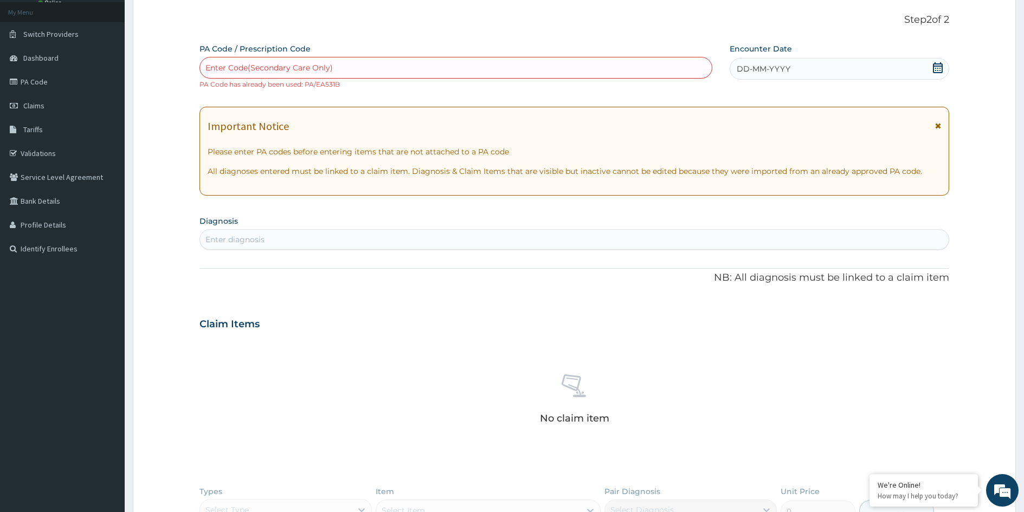
paste input "PA/757231"
type input "PA/757231"
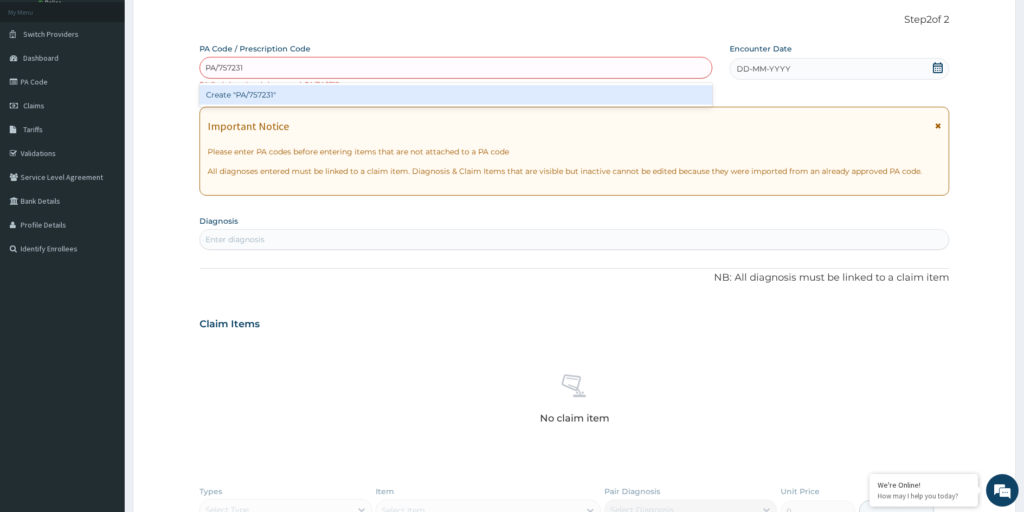
click at [272, 105] on div "Create "PA/757231"" at bounding box center [455, 95] width 513 height 20
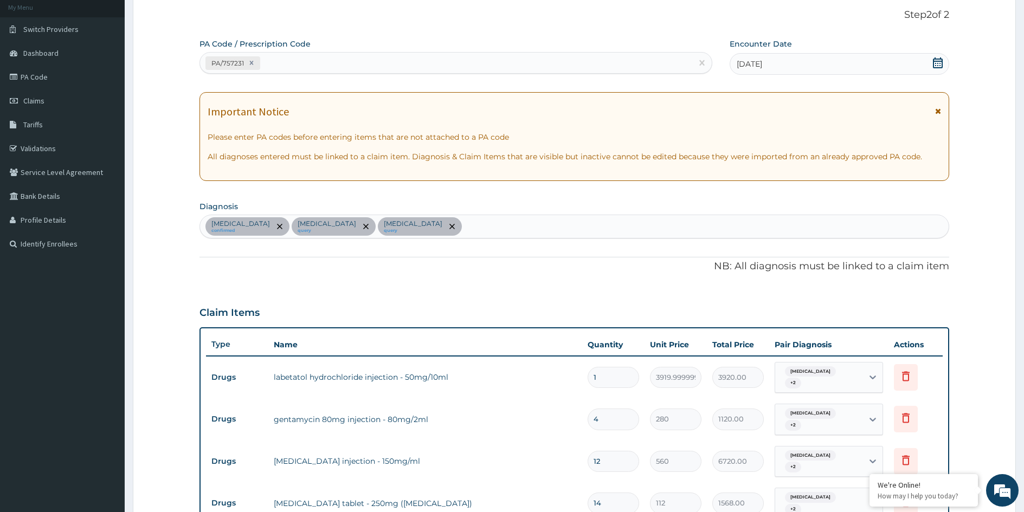
scroll to position [56, 0]
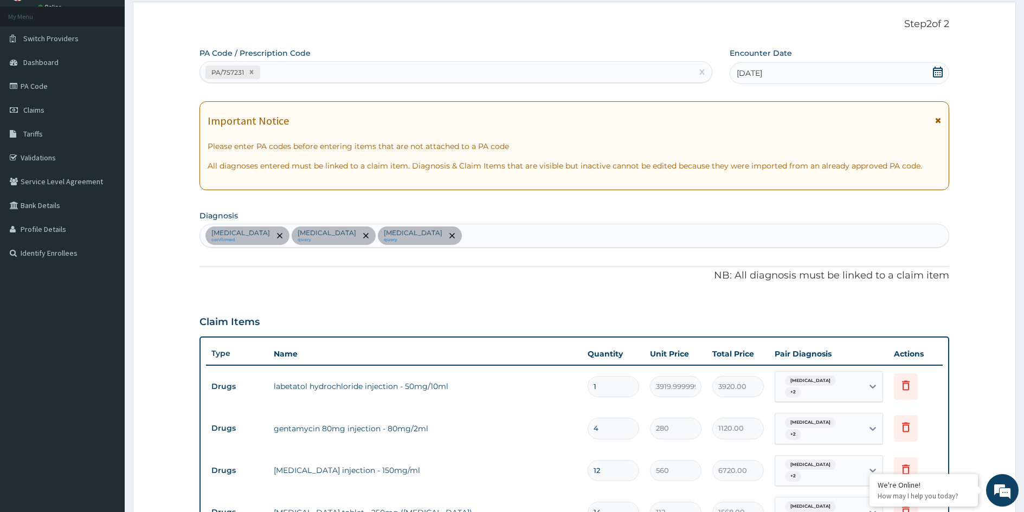
click at [325, 72] on div "PA/757231" at bounding box center [446, 72] width 492 height 18
paste input "PA/76ECDC"
type input "PA/76ECDC"
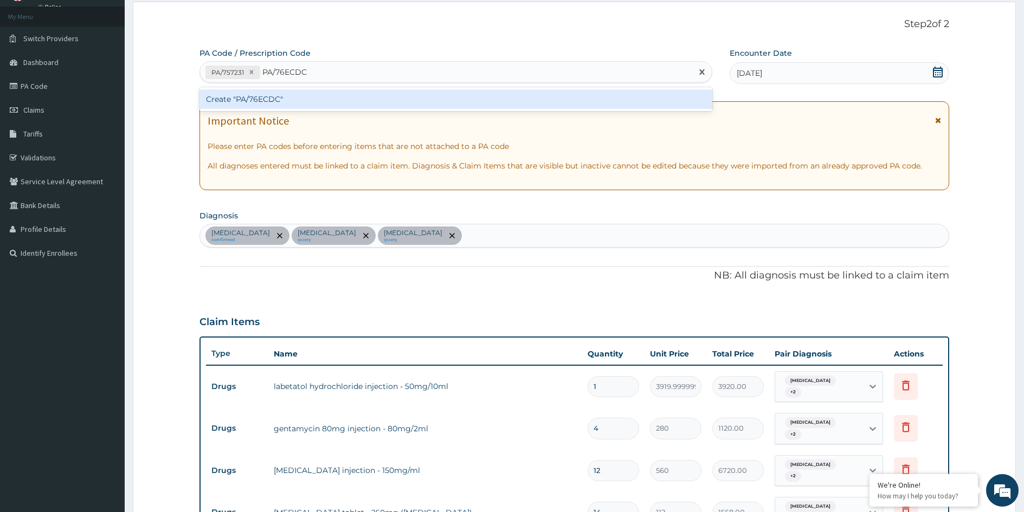
click at [309, 103] on div "Create "PA/76ECDC"" at bounding box center [455, 99] width 513 height 20
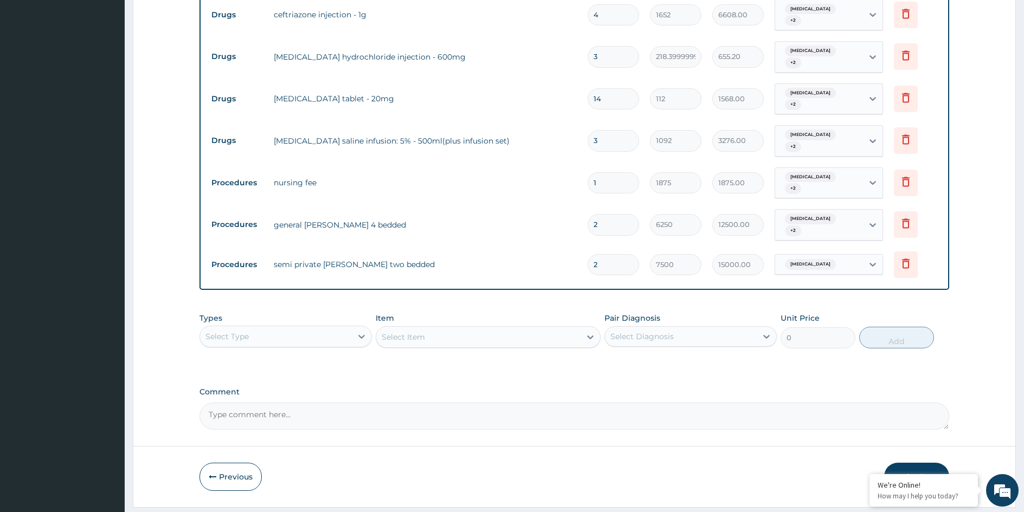
scroll to position [604, 0]
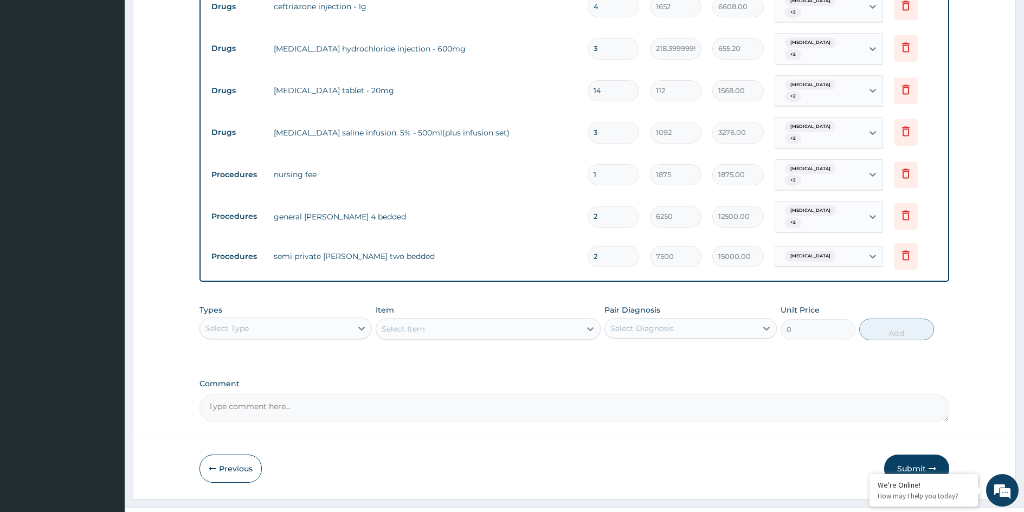
click at [318, 320] on div "Select Type" at bounding box center [276, 328] width 152 height 17
click at [287, 463] on div "Drugs" at bounding box center [285, 473] width 172 height 20
click at [509, 318] on div "Select Item" at bounding box center [488, 329] width 225 height 22
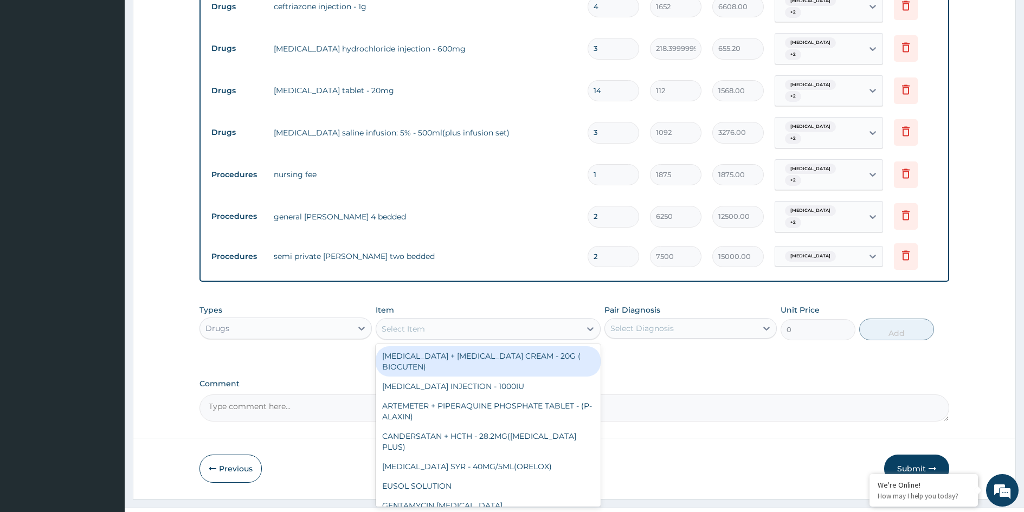
click at [504, 320] on div "Select Item" at bounding box center [478, 328] width 204 height 17
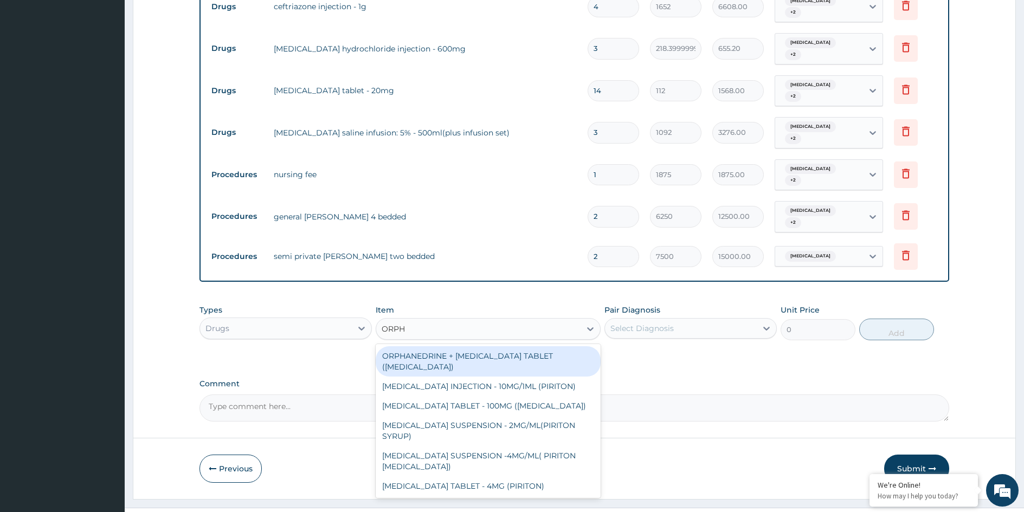
type input "ORPHE"
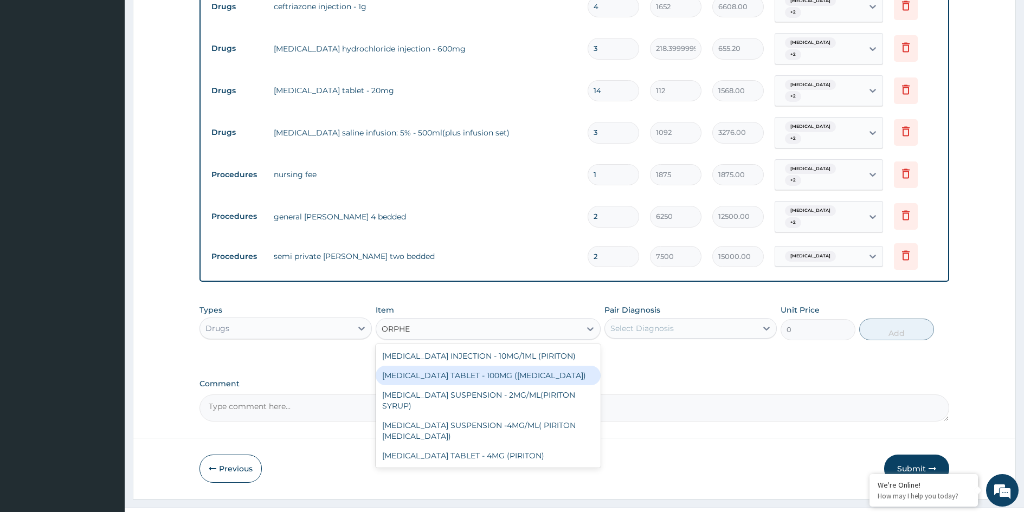
click at [542, 366] on div "ORPHENADRINE CITRATE TABLET - 100MG (NORFLEX)" at bounding box center [488, 376] width 225 height 20
type input "168"
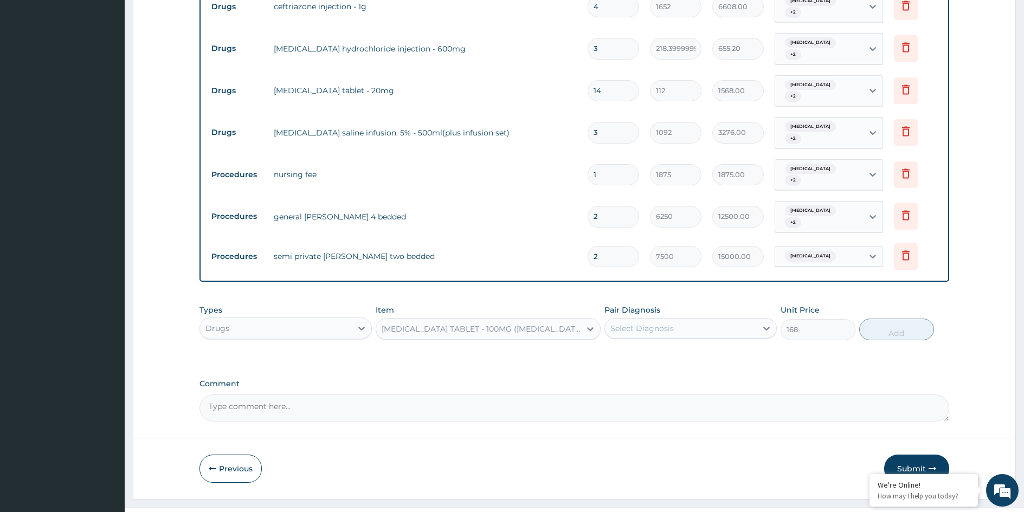
click at [680, 305] on div "Pair Diagnosis Select Diagnosis" at bounding box center [690, 323] width 172 height 36
click at [676, 320] on div "Select Diagnosis" at bounding box center [681, 328] width 152 height 17
click at [679, 345] on div "Malaria" at bounding box center [690, 356] width 172 height 22
checkbox input "true"
click at [679, 367] on div "Essential hypertension" at bounding box center [690, 378] width 172 height 22
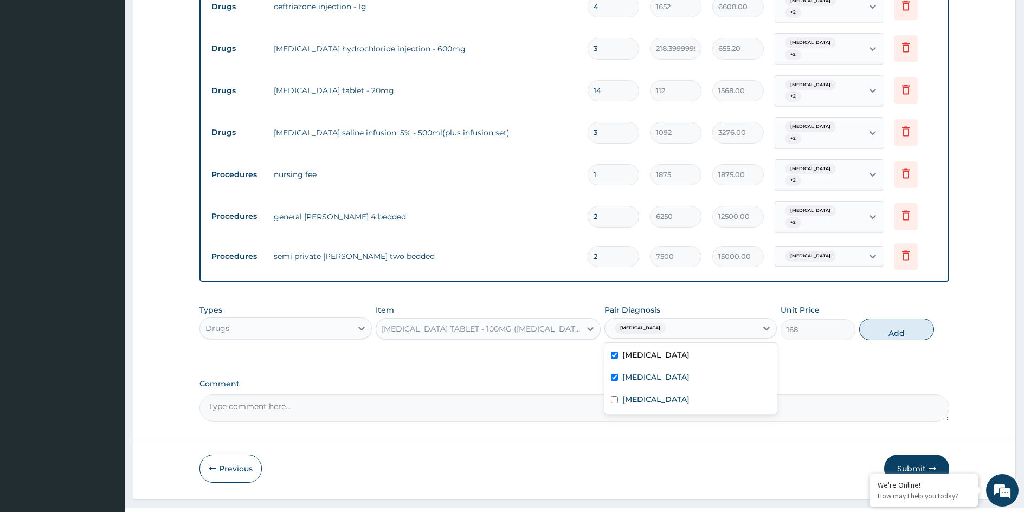
checkbox input "true"
click at [688, 394] on label "Upper respiratory infection" at bounding box center [655, 399] width 67 height 11
checkbox input "true"
click at [872, 319] on button "Add" at bounding box center [896, 330] width 75 height 22
type input "0"
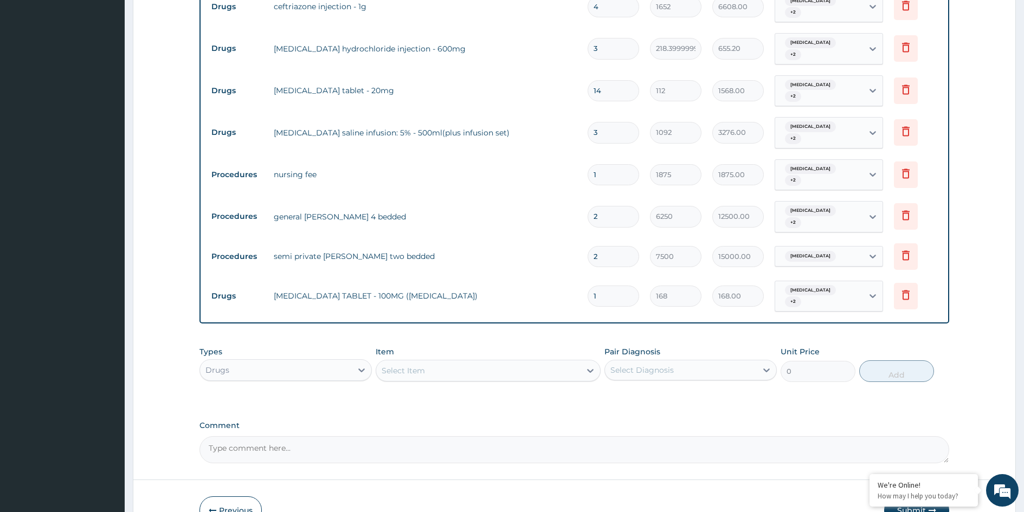
type input "10"
type input "1680.00"
type input "10"
click at [405, 365] on div "Select Item" at bounding box center [403, 370] width 43 height 11
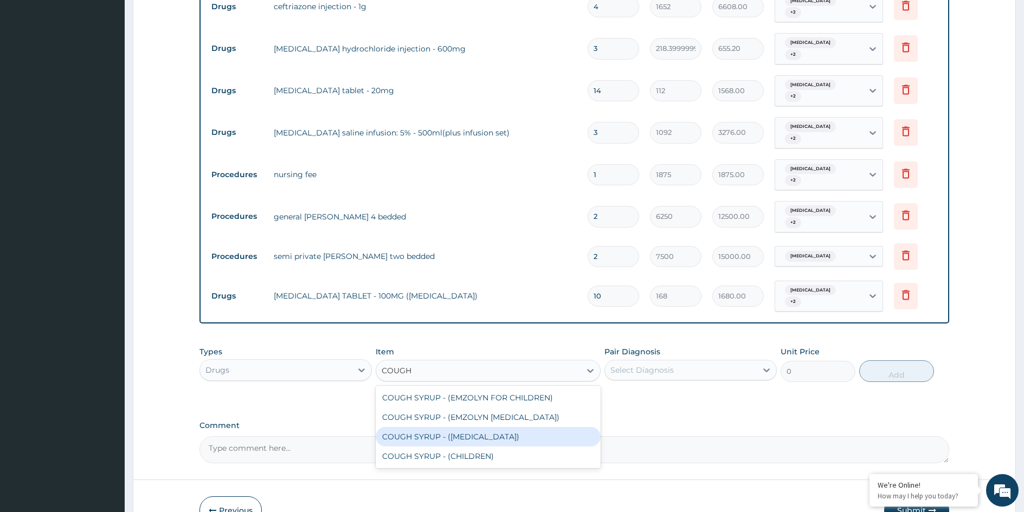
type input "COUGH"
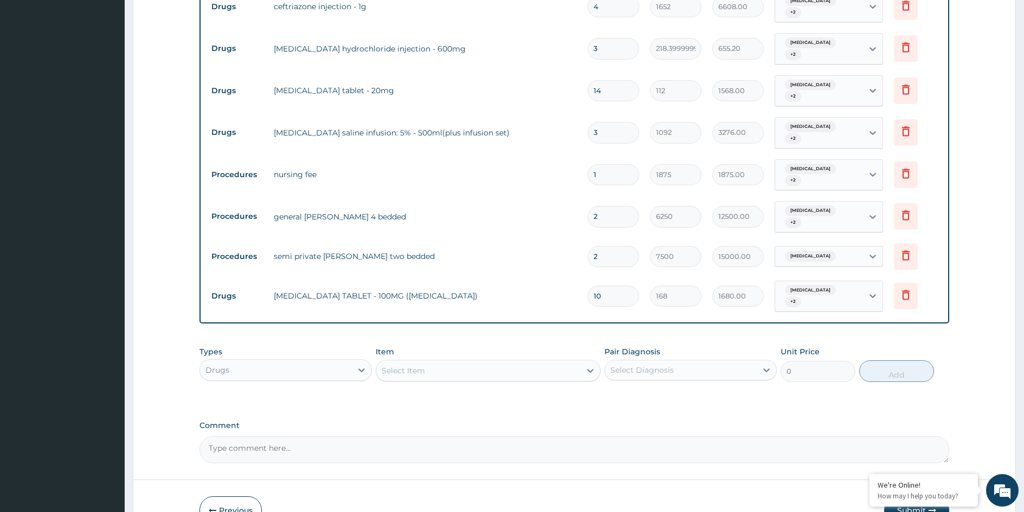
click at [528, 362] on div "Select Item" at bounding box center [478, 370] width 204 height 17
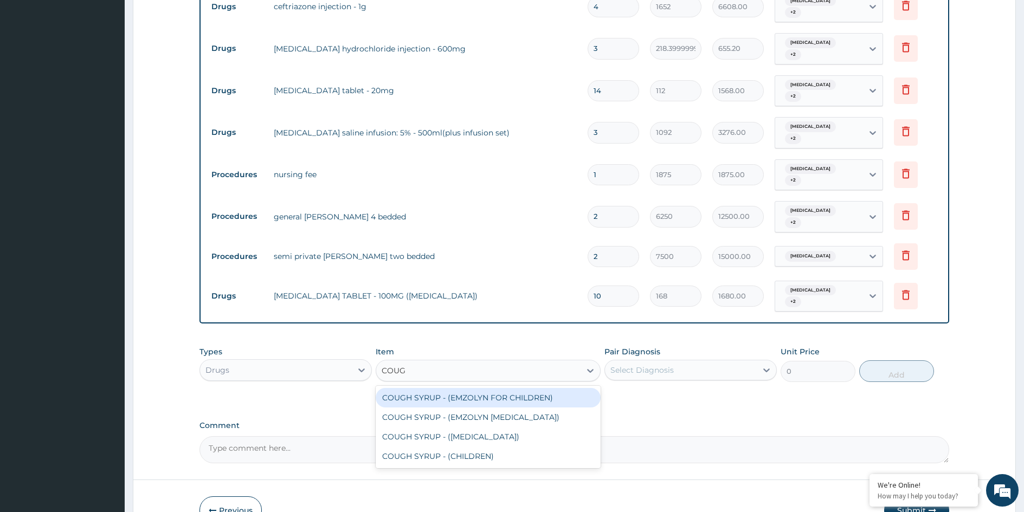
type input "COUGH"
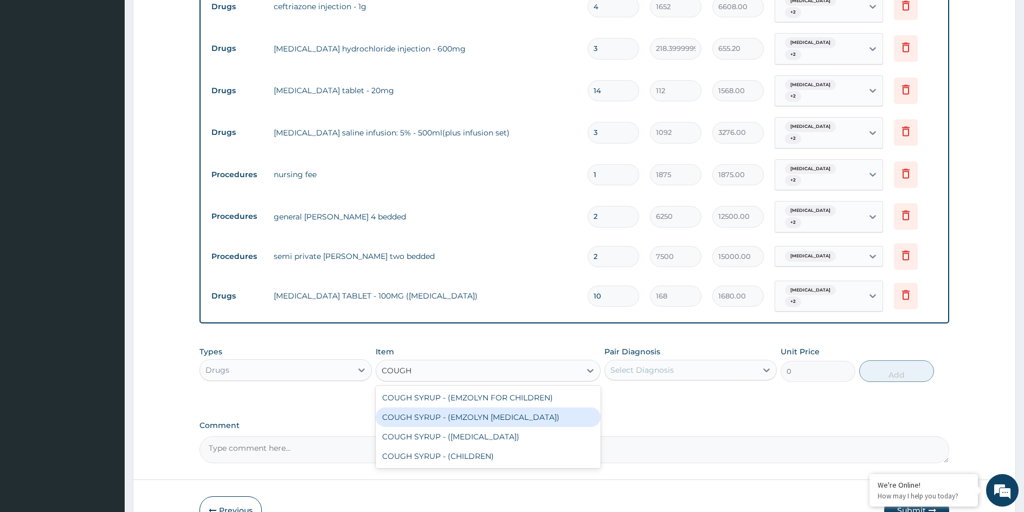
click at [492, 408] on div "COUGH SYRUP - (EMZOLYN EXPECTORANT)" at bounding box center [488, 418] width 225 height 20
type input "1120"
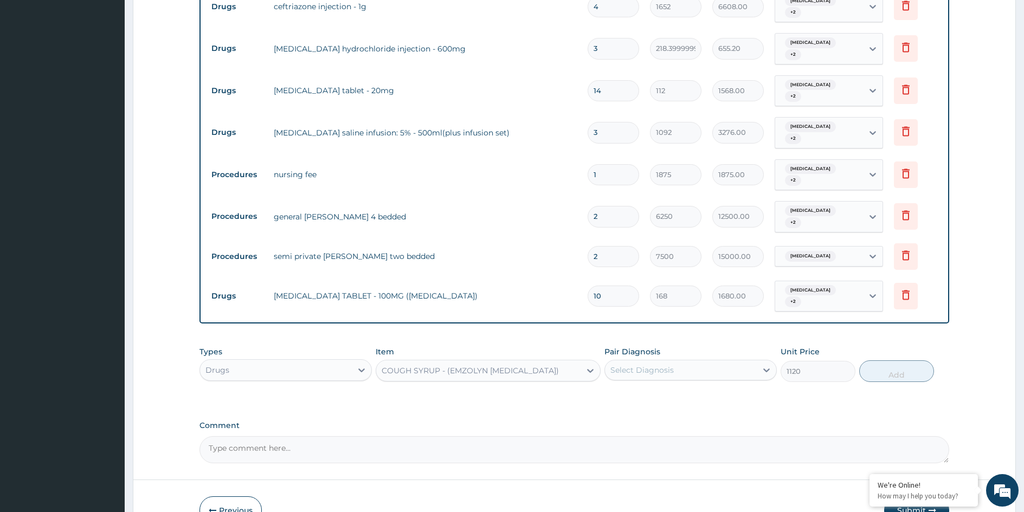
click at [659, 365] on div "Select Diagnosis" at bounding box center [641, 370] width 63 height 11
click at [661, 387] on div "Malaria" at bounding box center [690, 398] width 172 height 22
checkbox input "true"
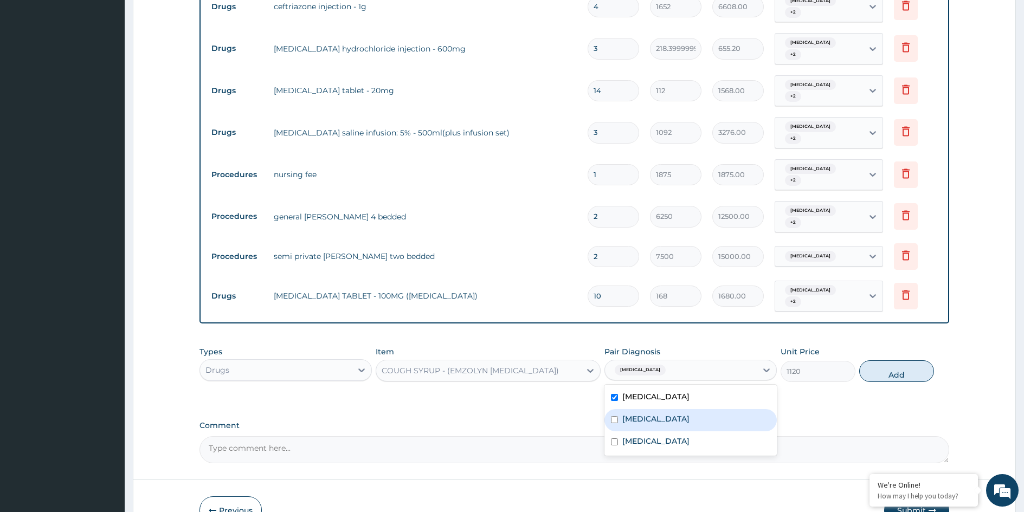
click at [664, 414] on label "Essential hypertension" at bounding box center [655, 419] width 67 height 11
checkbox input "true"
click at [674, 436] on label "Upper respiratory infection" at bounding box center [655, 441] width 67 height 11
checkbox input "true"
click at [922, 360] on button "Add" at bounding box center [896, 371] width 75 height 22
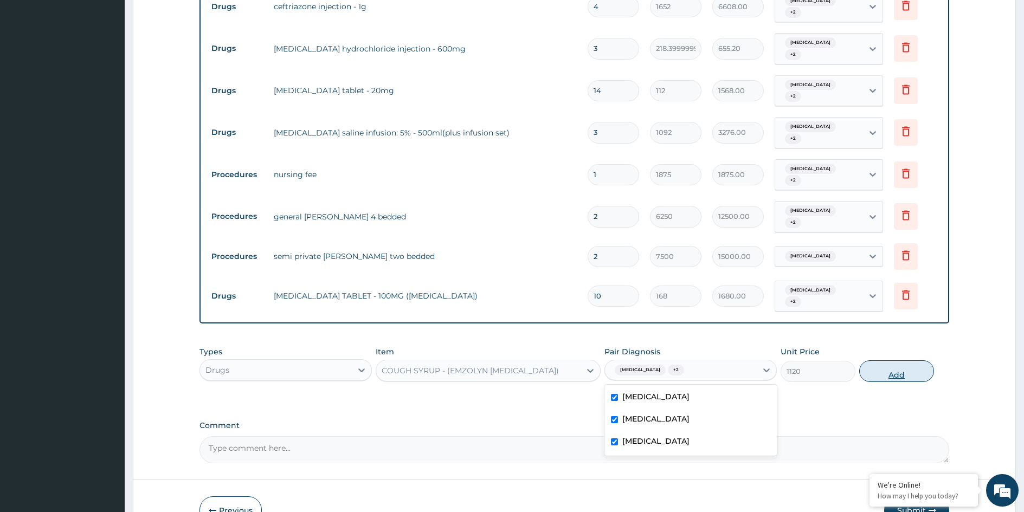
type input "0"
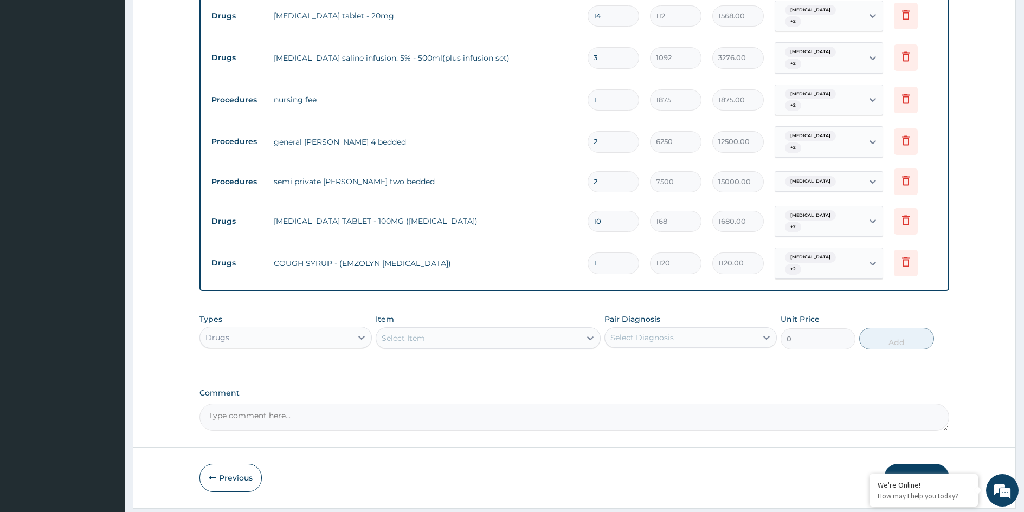
click at [935, 474] on icon "button" at bounding box center [932, 478] width 8 height 8
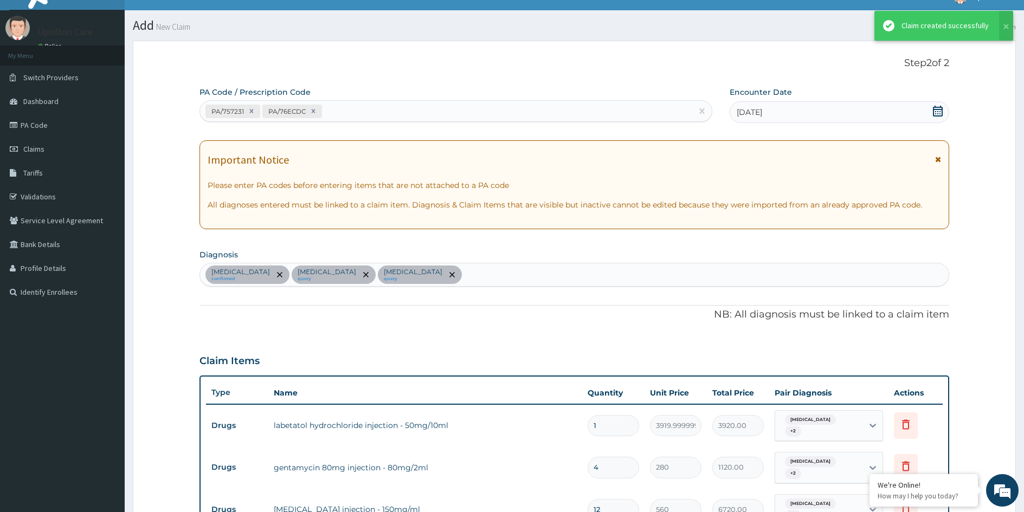
scroll to position [679, 0]
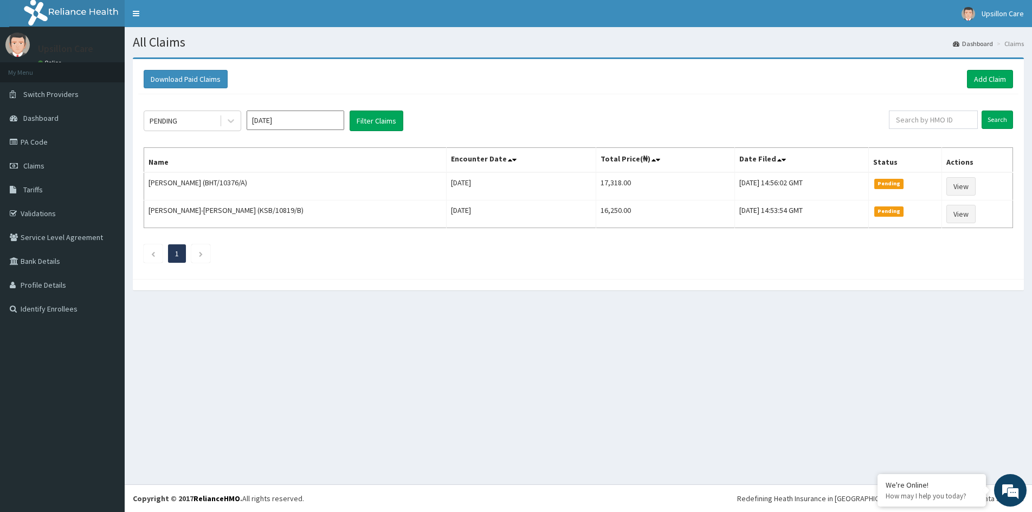
click at [750, 361] on div "All Claims Dashboard Claims Download Paid Claims Add Claim × Note you can only …" at bounding box center [578, 255] width 907 height 457
click at [662, 403] on div "All Claims Dashboard Claims Download Paid Claims Add Claim × Note you can only …" at bounding box center [578, 255] width 907 height 457
click at [976, 74] on link "Add Claim" at bounding box center [990, 79] width 46 height 18
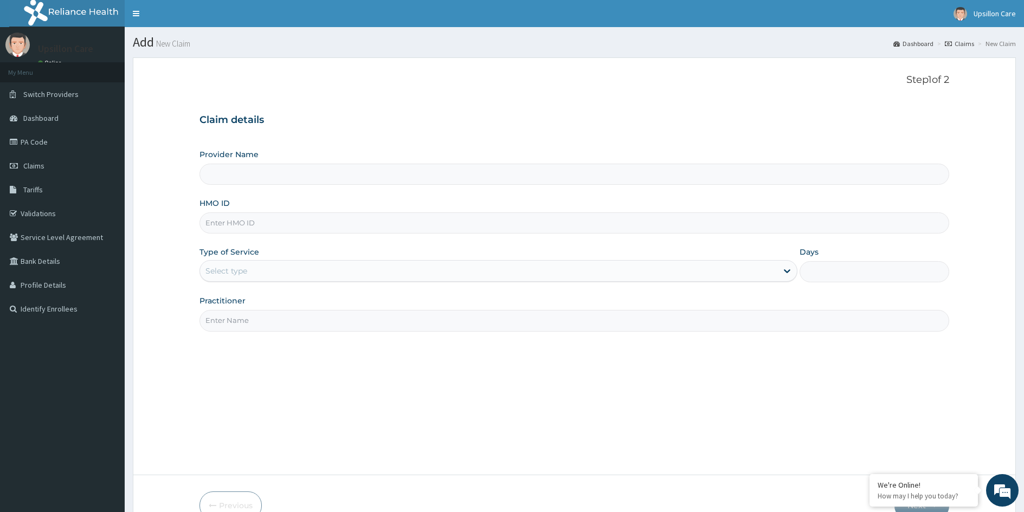
click at [244, 225] on input "HMO ID" at bounding box center [574, 222] width 750 height 21
type input "Upsillon Care hospital"
paste input "BUP/10069/A"
type input "BUP/10069/A"
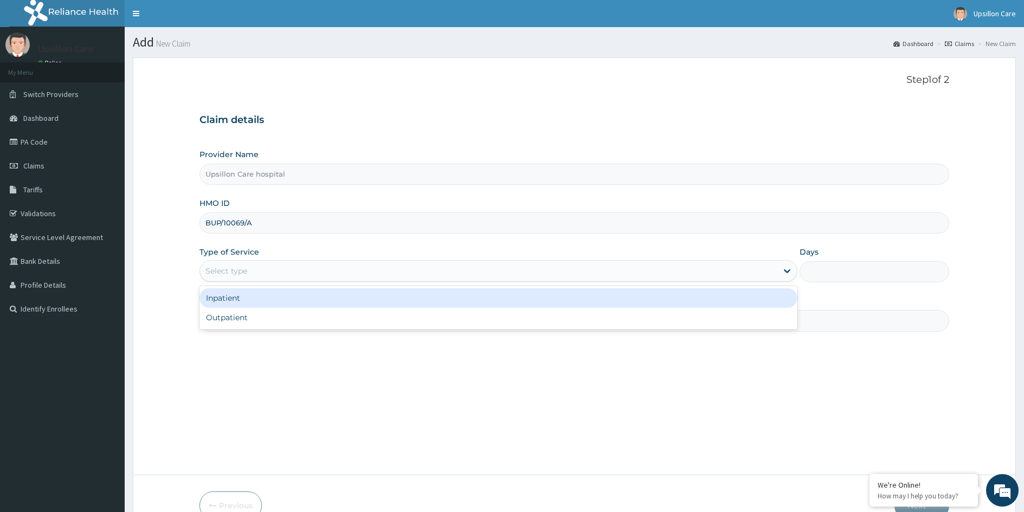
click at [239, 263] on div "Select type" at bounding box center [488, 270] width 577 height 17
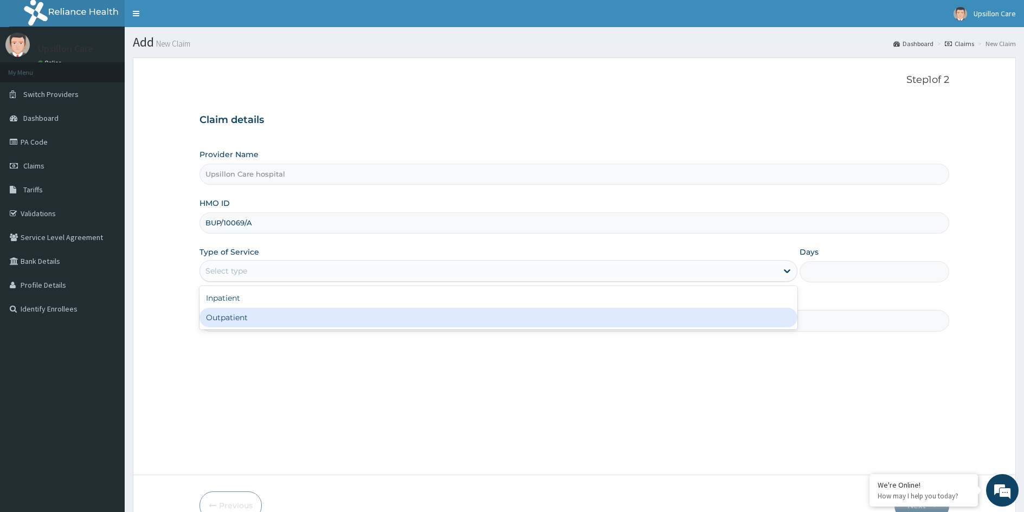
click at [243, 318] on div "Outpatient" at bounding box center [498, 318] width 598 height 20
type input "1"
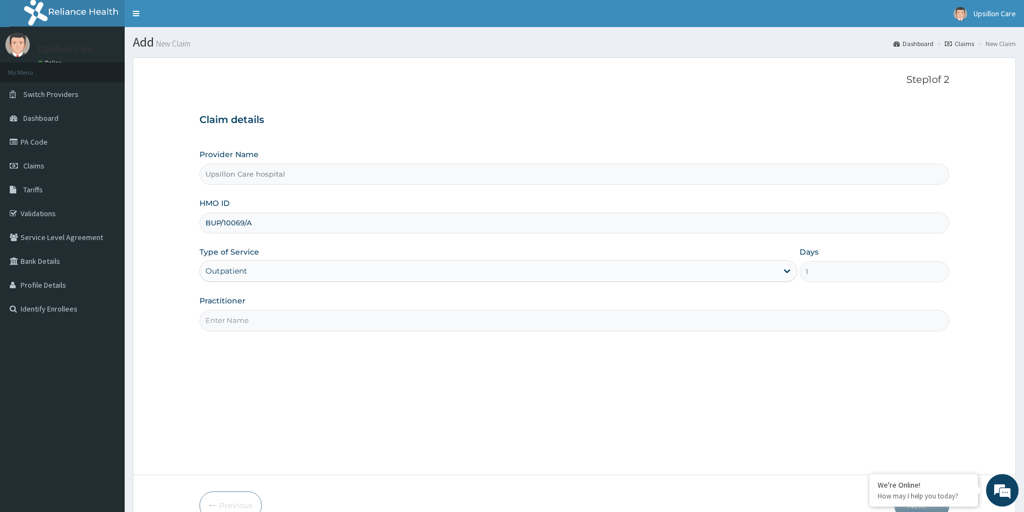
click at [243, 318] on input "Practitioner" at bounding box center [574, 320] width 750 height 21
type input "[PERSON_NAME]"
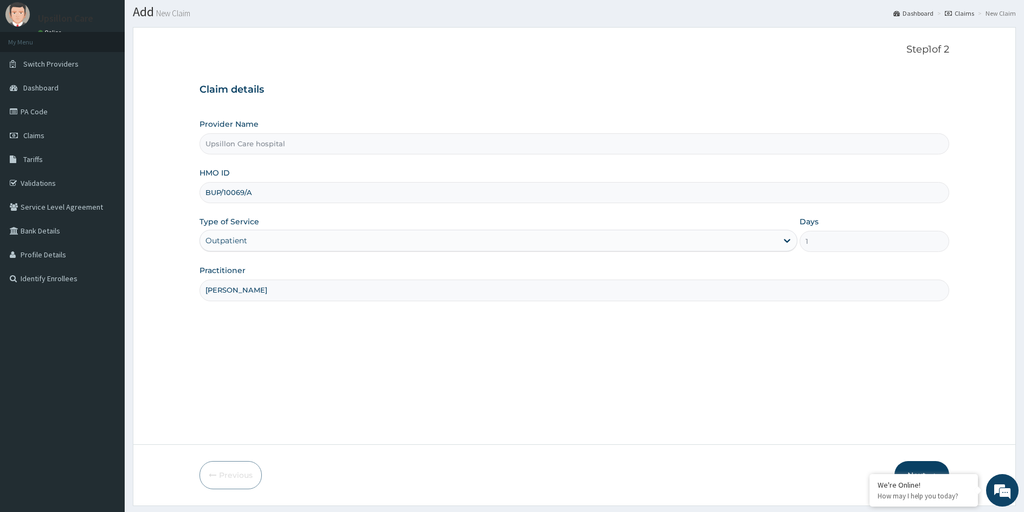
scroll to position [60, 0]
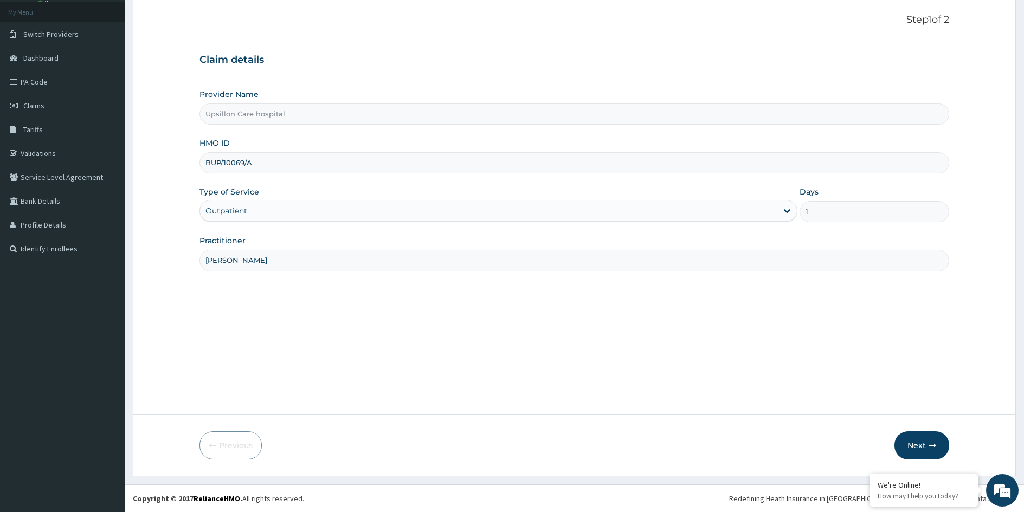
click at [928, 451] on button "Next" at bounding box center [921, 445] width 55 height 28
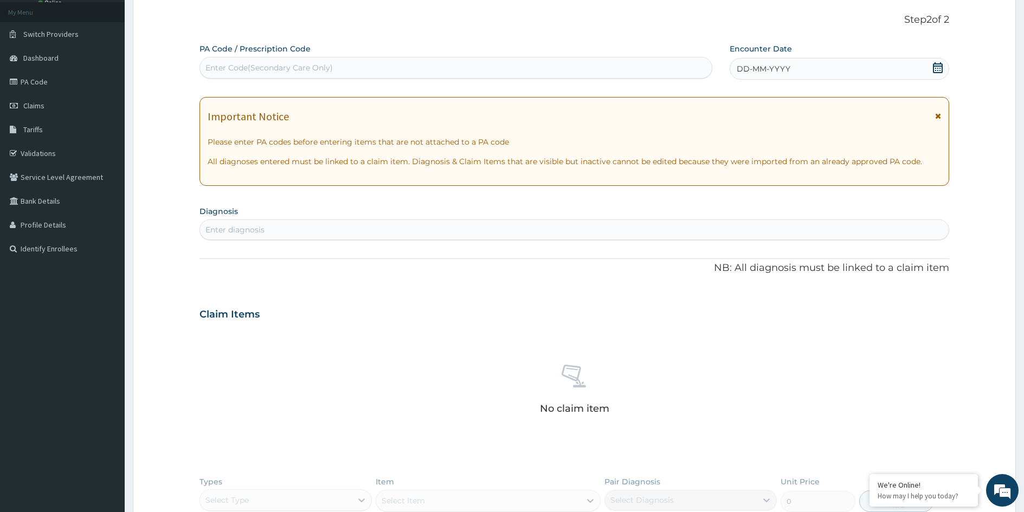
scroll to position [0, 0]
click at [274, 75] on div "Enter Code(Secondary Care Only)" at bounding box center [456, 67] width 512 height 17
paste input "PA/A31D17"
type input "PA/A31D17"
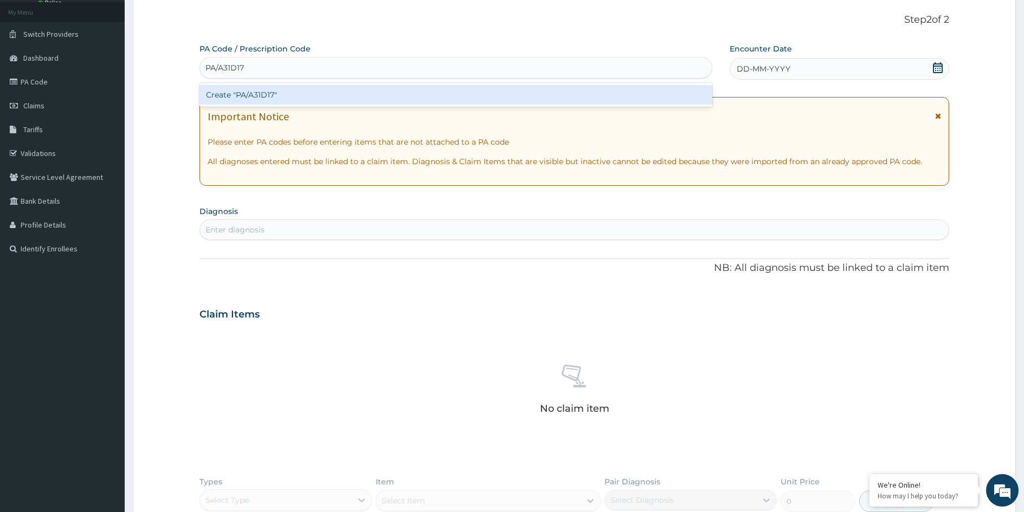
click at [262, 89] on div "Create "PA/A31D17"" at bounding box center [455, 95] width 513 height 20
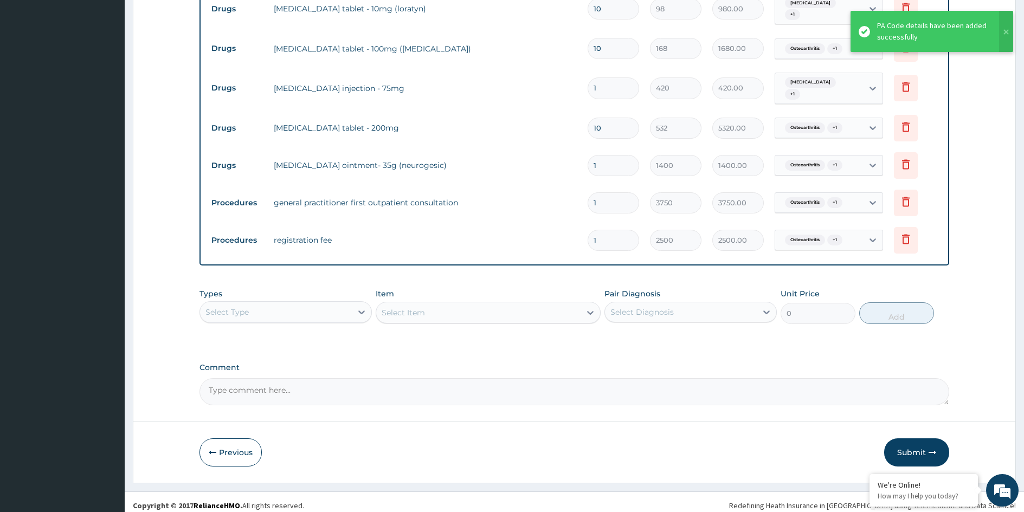
scroll to position [441, 0]
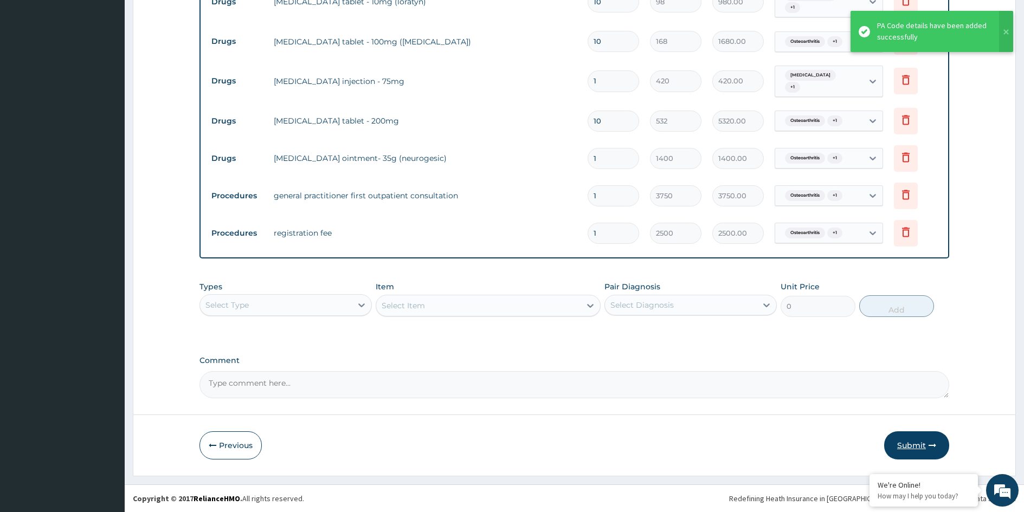
click at [899, 439] on button "Submit" at bounding box center [916, 445] width 65 height 28
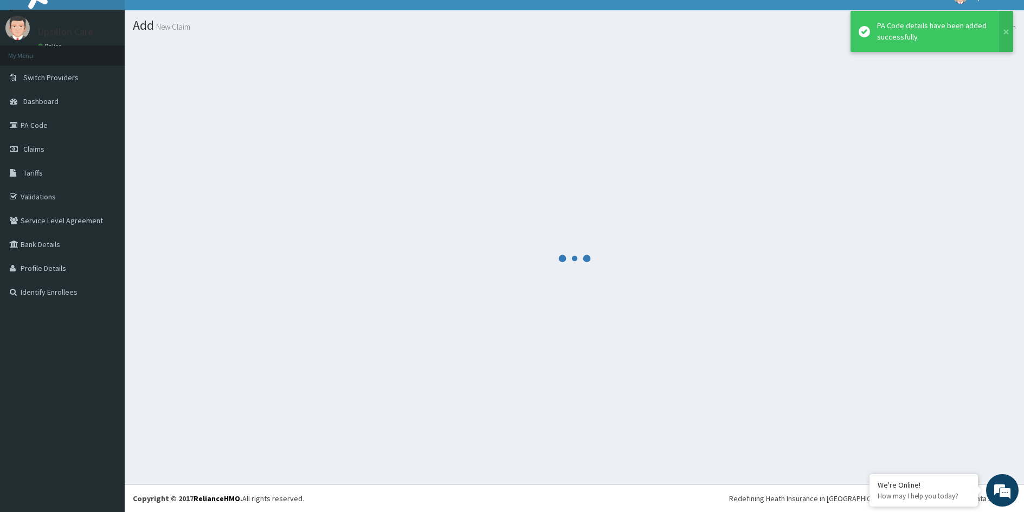
scroll to position [17, 0]
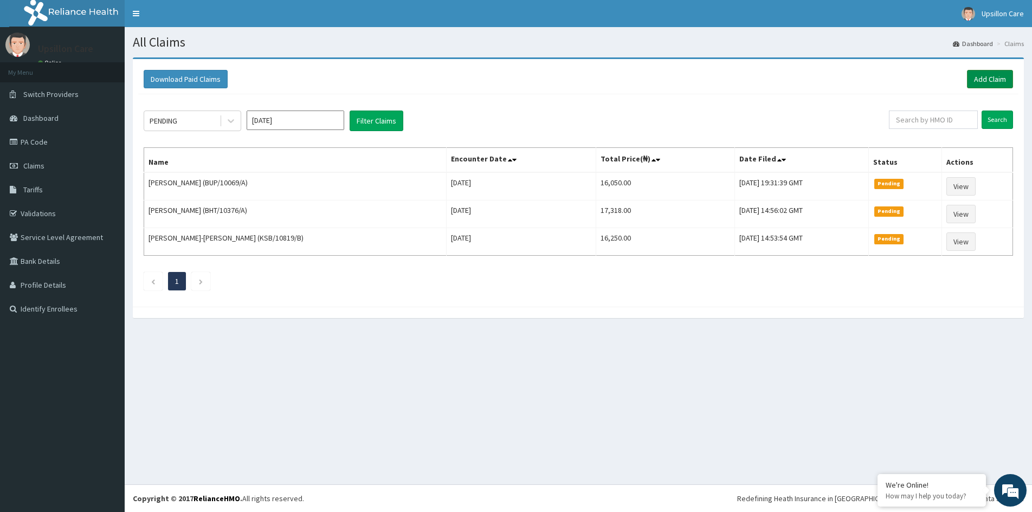
click at [992, 82] on link "Add Claim" at bounding box center [990, 79] width 46 height 18
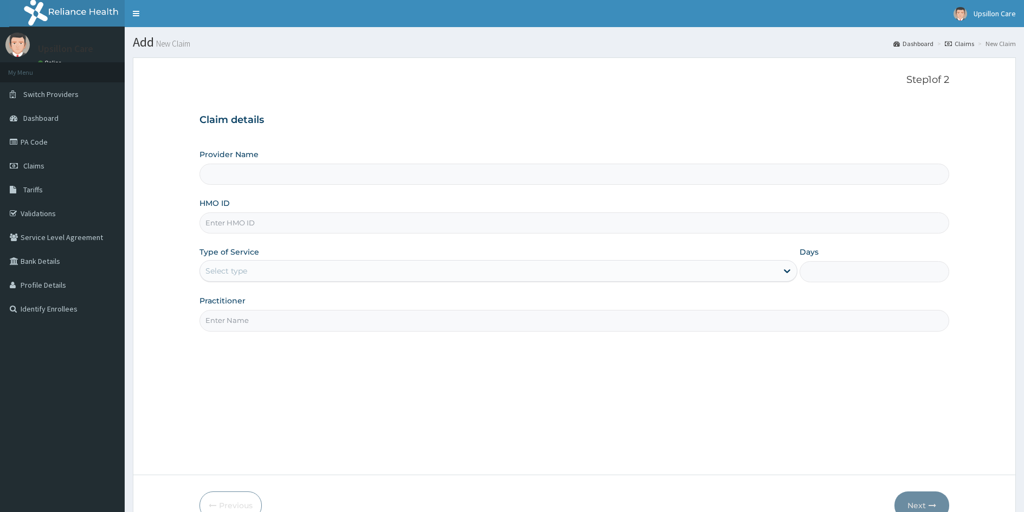
click at [240, 217] on input "HMO ID" at bounding box center [574, 222] width 750 height 21
type input "Upsillon Care hospital"
paste input "BHT/10376/A"
type input "BHT/10376/A"
drag, startPoint x: 233, startPoint y: 253, endPoint x: 241, endPoint y: 263, distance: 13.2
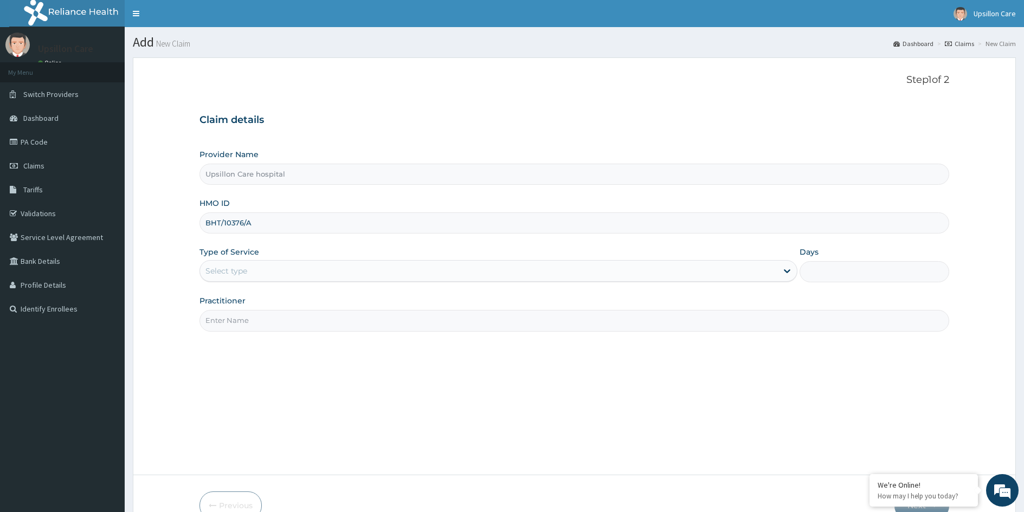
click at [233, 255] on label "Type of Service" at bounding box center [229, 252] width 60 height 11
click at [242, 268] on div "Select type" at bounding box center [226, 271] width 42 height 11
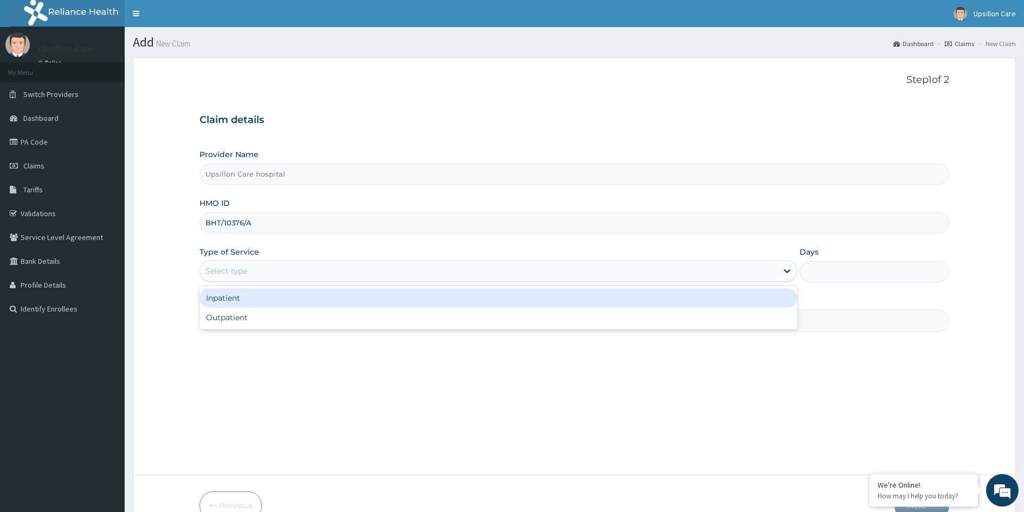
click at [257, 318] on div "Outpatient" at bounding box center [498, 318] width 598 height 20
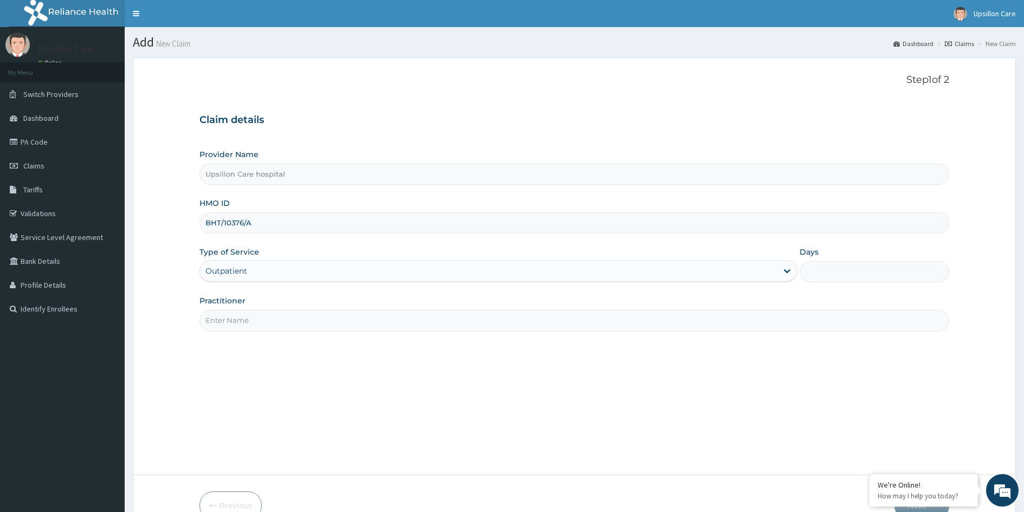
type input "1"
click at [264, 311] on input "Practitioner" at bounding box center [574, 320] width 750 height 21
type input "[PERSON_NAME]"
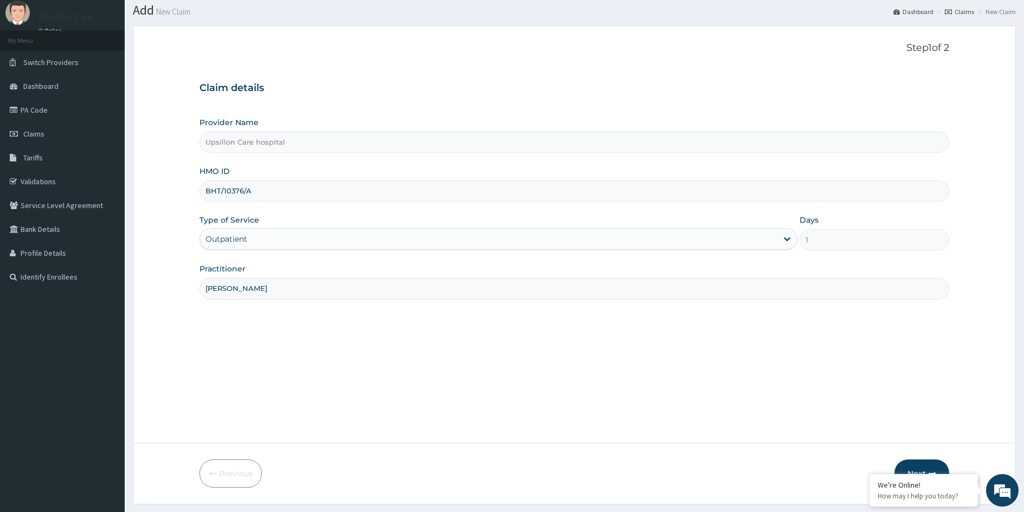
scroll to position [60, 0]
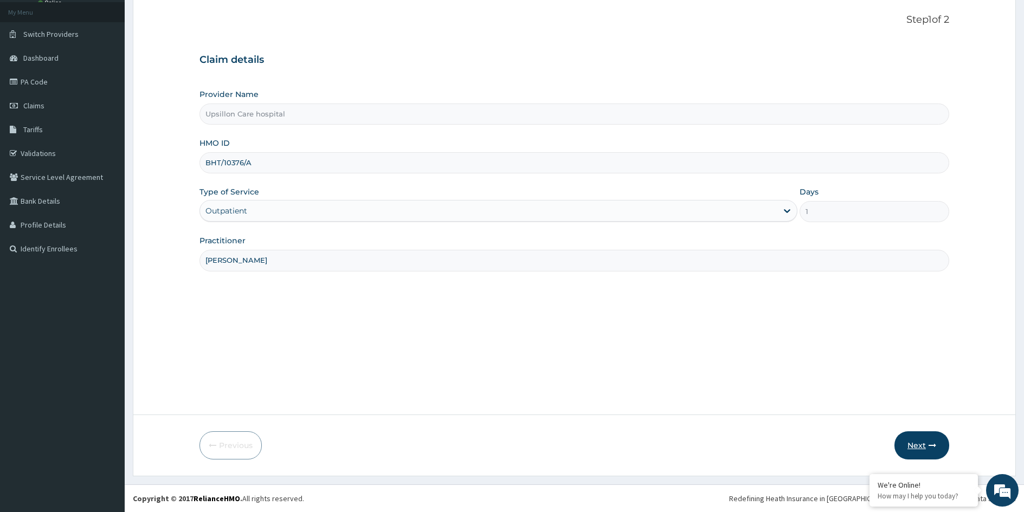
click at [928, 444] on icon "button" at bounding box center [932, 446] width 8 height 8
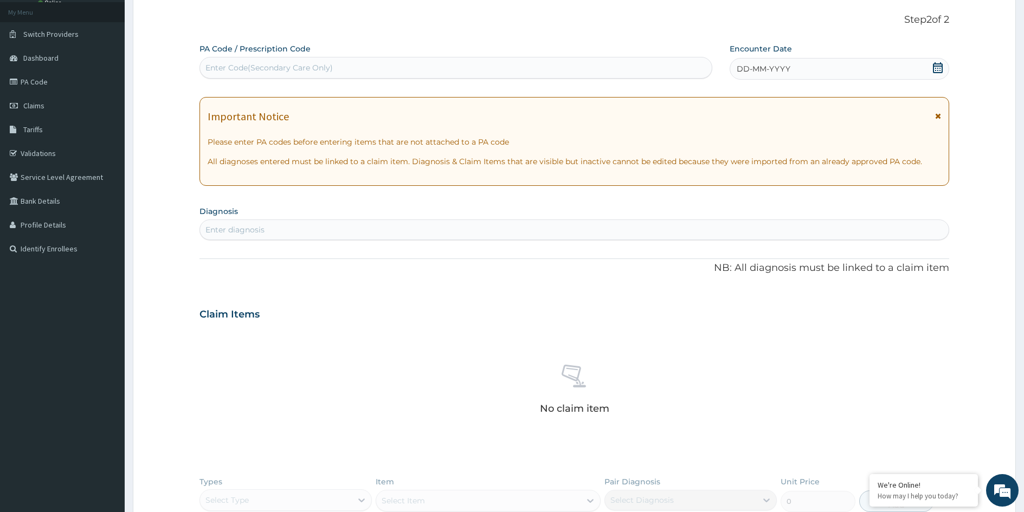
scroll to position [0, 0]
click at [238, 63] on div "Enter Code(Secondary Care Only)" at bounding box center [268, 67] width 127 height 11
paste input "PA/D70E9D"
type input "PA/D70E9D"
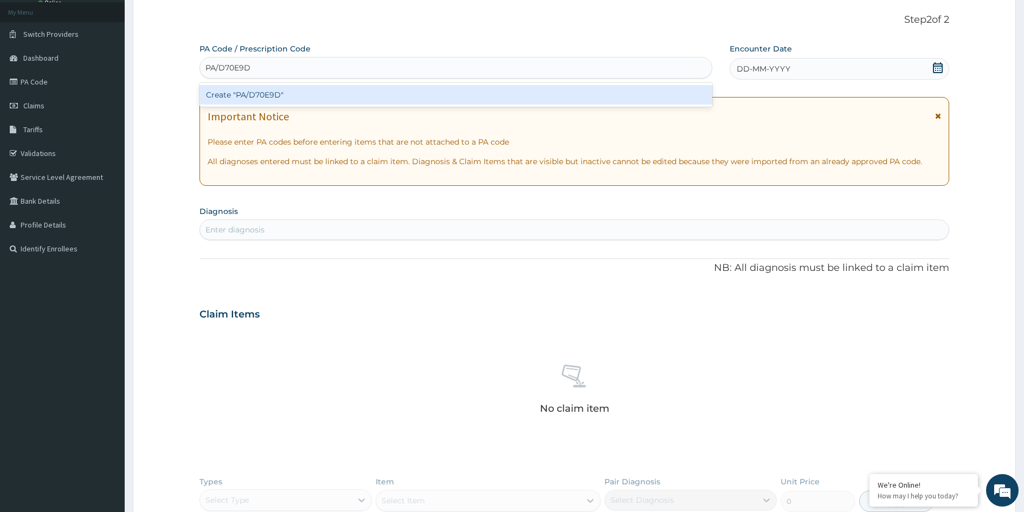
click at [255, 93] on div "Create "PA/D70E9D"" at bounding box center [455, 95] width 513 height 20
